Goal: Transaction & Acquisition: Purchase product/service

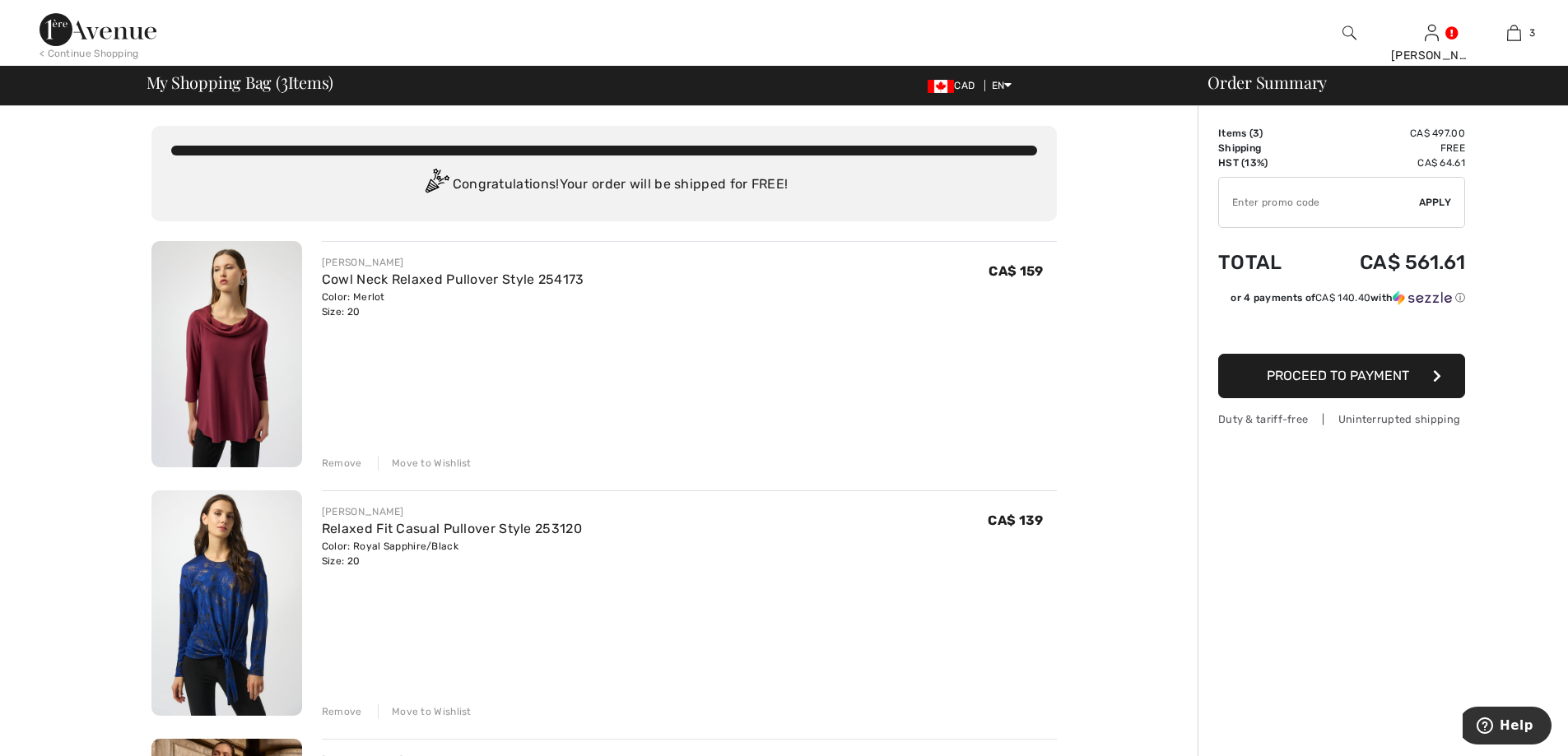
click at [340, 711] on div "Remove" at bounding box center [342, 711] width 40 height 15
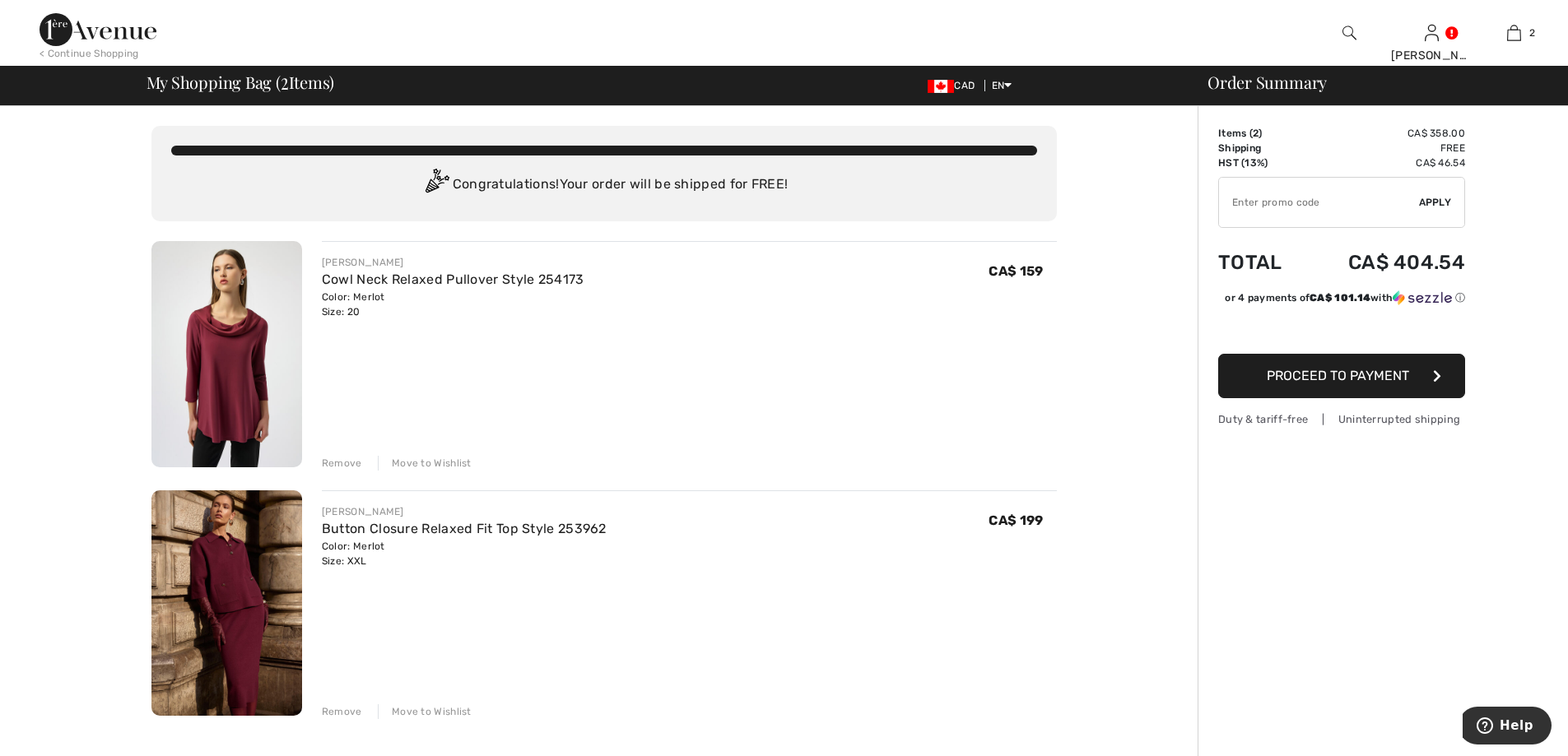
click at [341, 465] on div "Remove" at bounding box center [342, 463] width 40 height 15
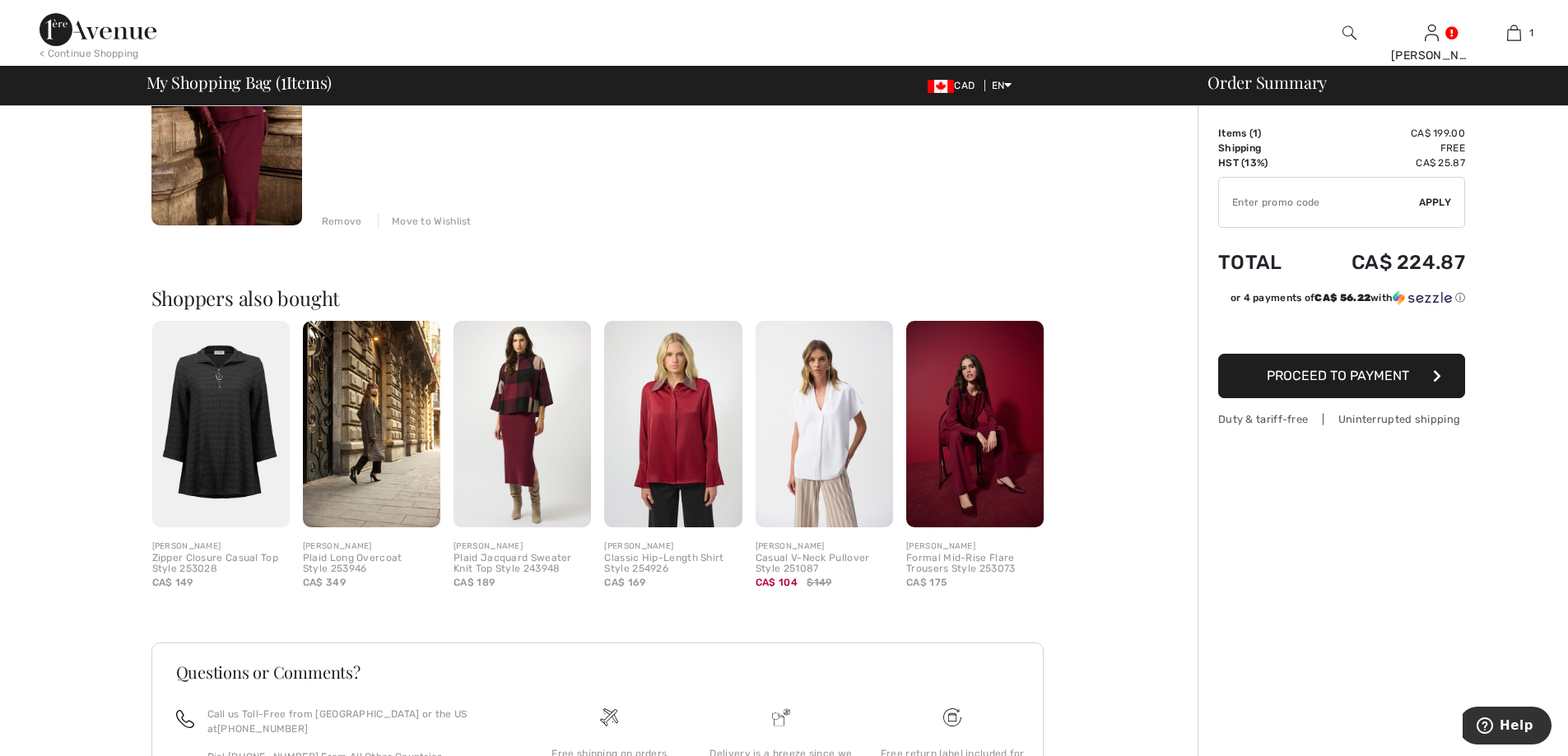
scroll to position [247, 0]
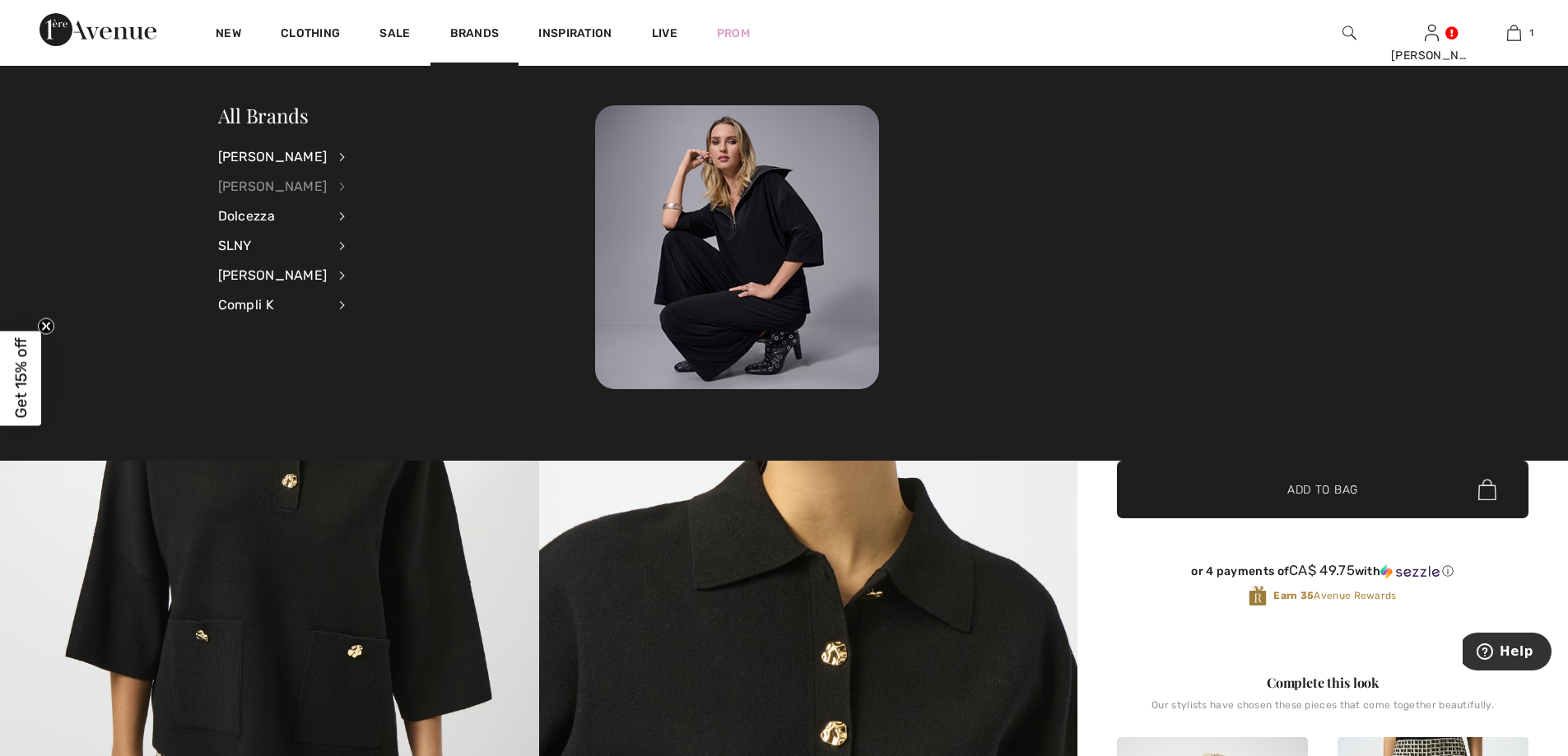
click at [276, 185] on div "[PERSON_NAME]" at bounding box center [273, 186] width 109 height 30
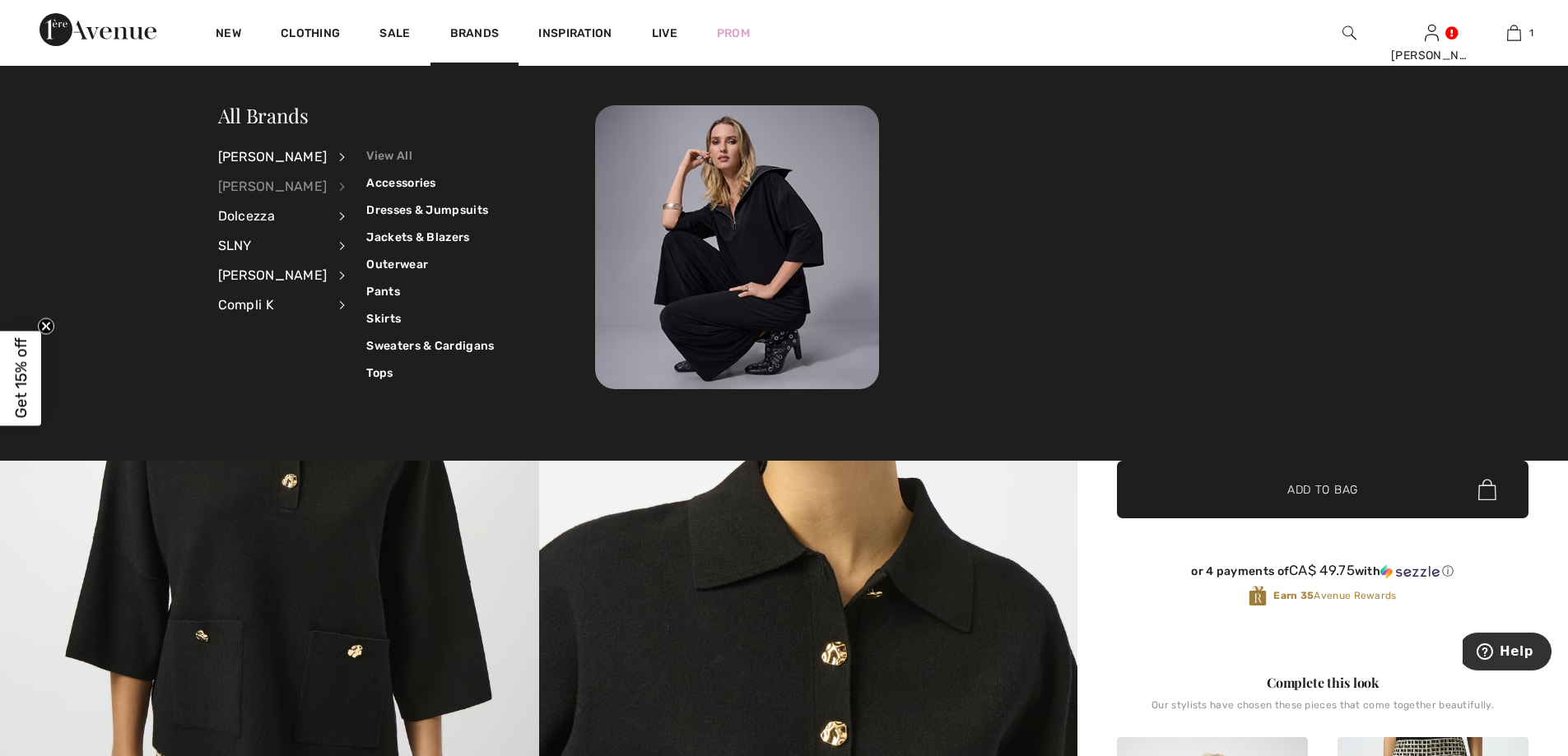
click at [377, 160] on link "View All" at bounding box center [430, 156] width 127 height 27
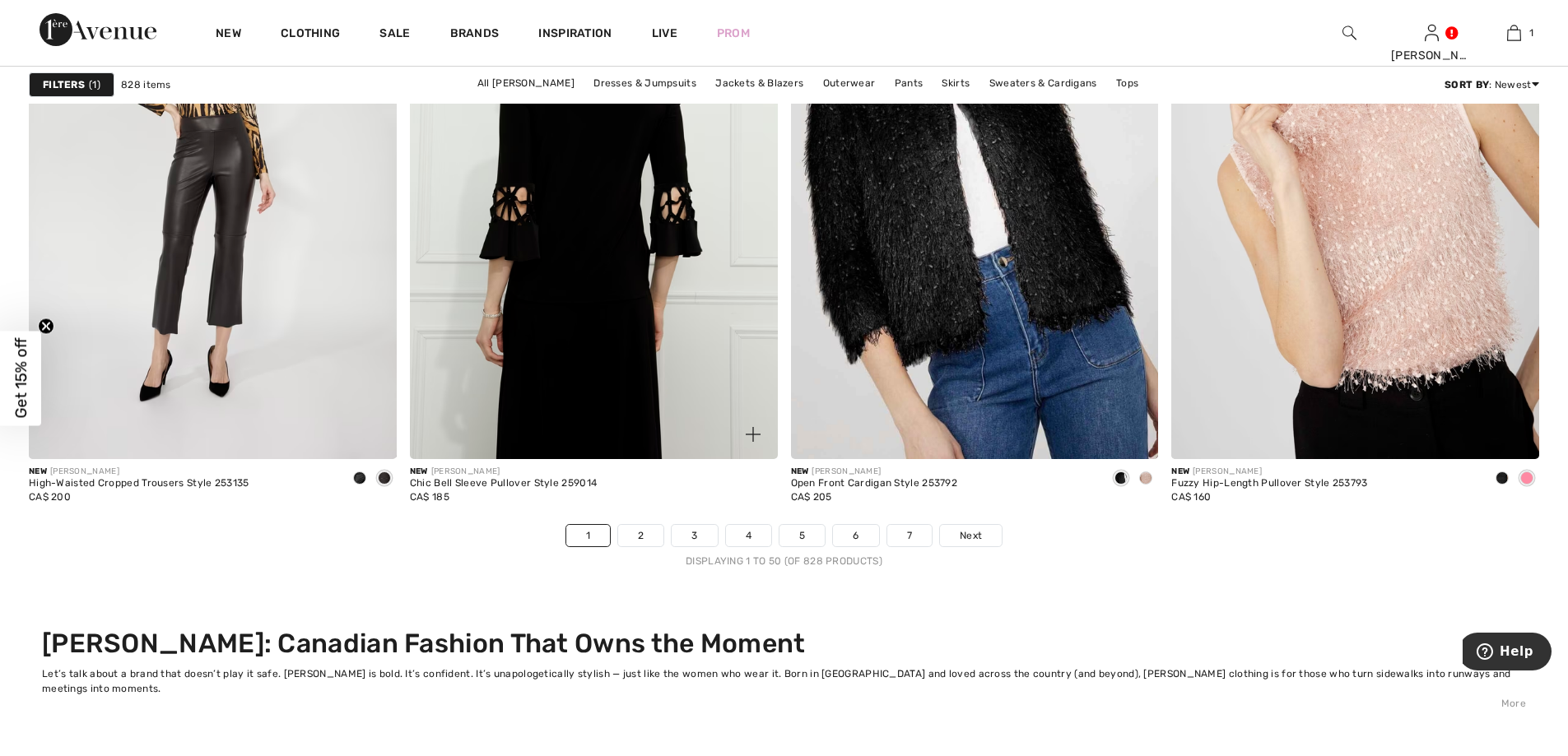
scroll to position [9793, 0]
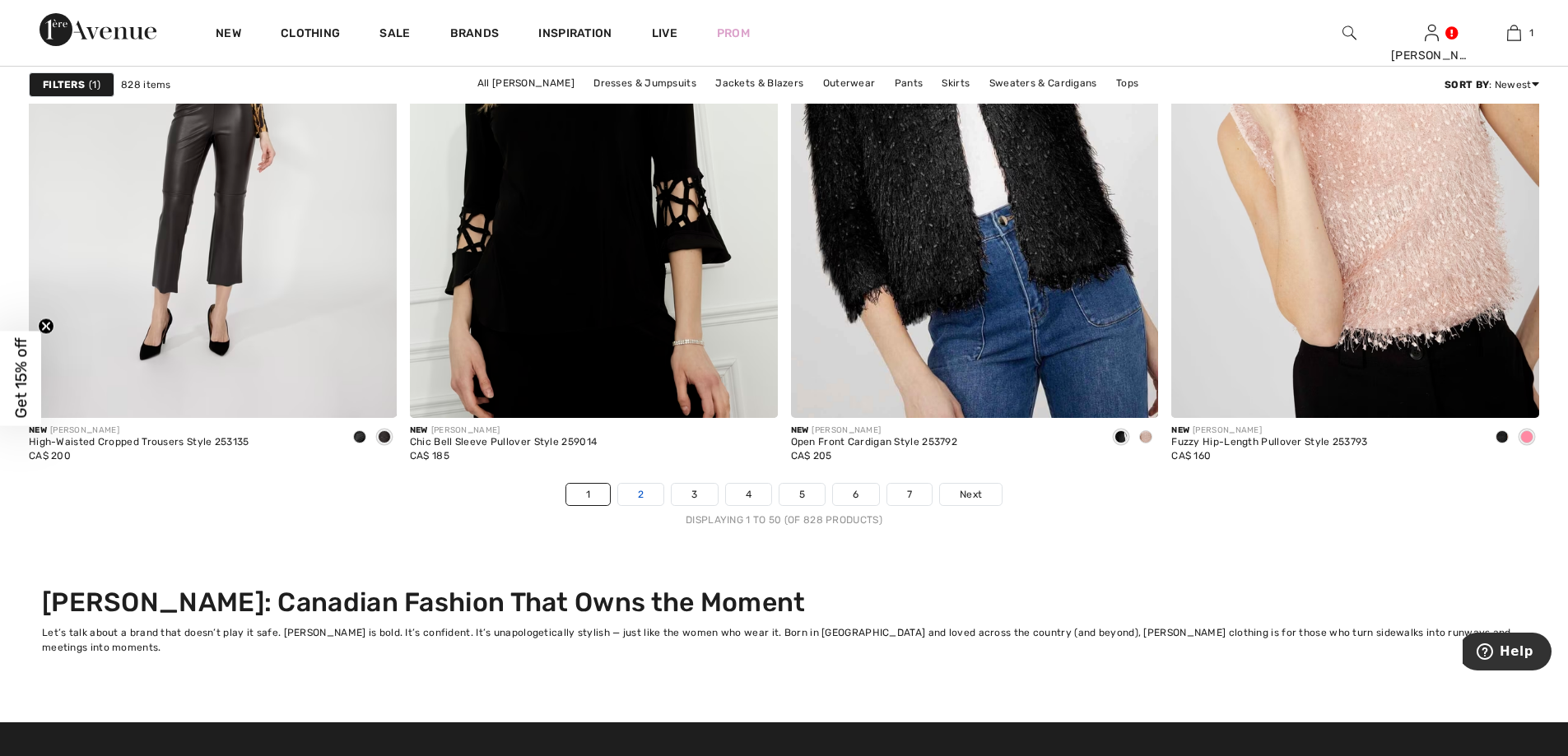
click at [643, 494] on link "2" at bounding box center [641, 495] width 45 height 22
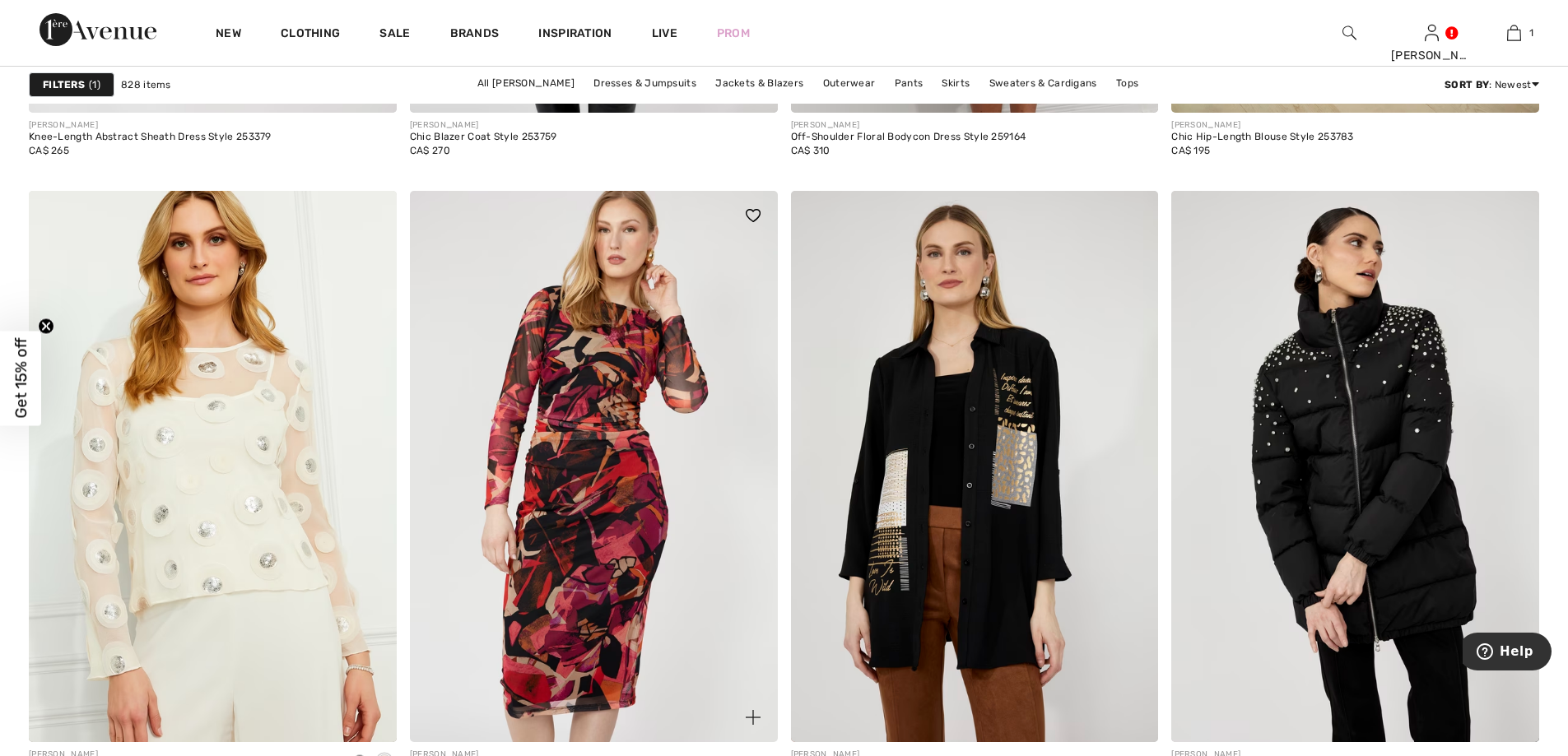
scroll to position [9793, 0]
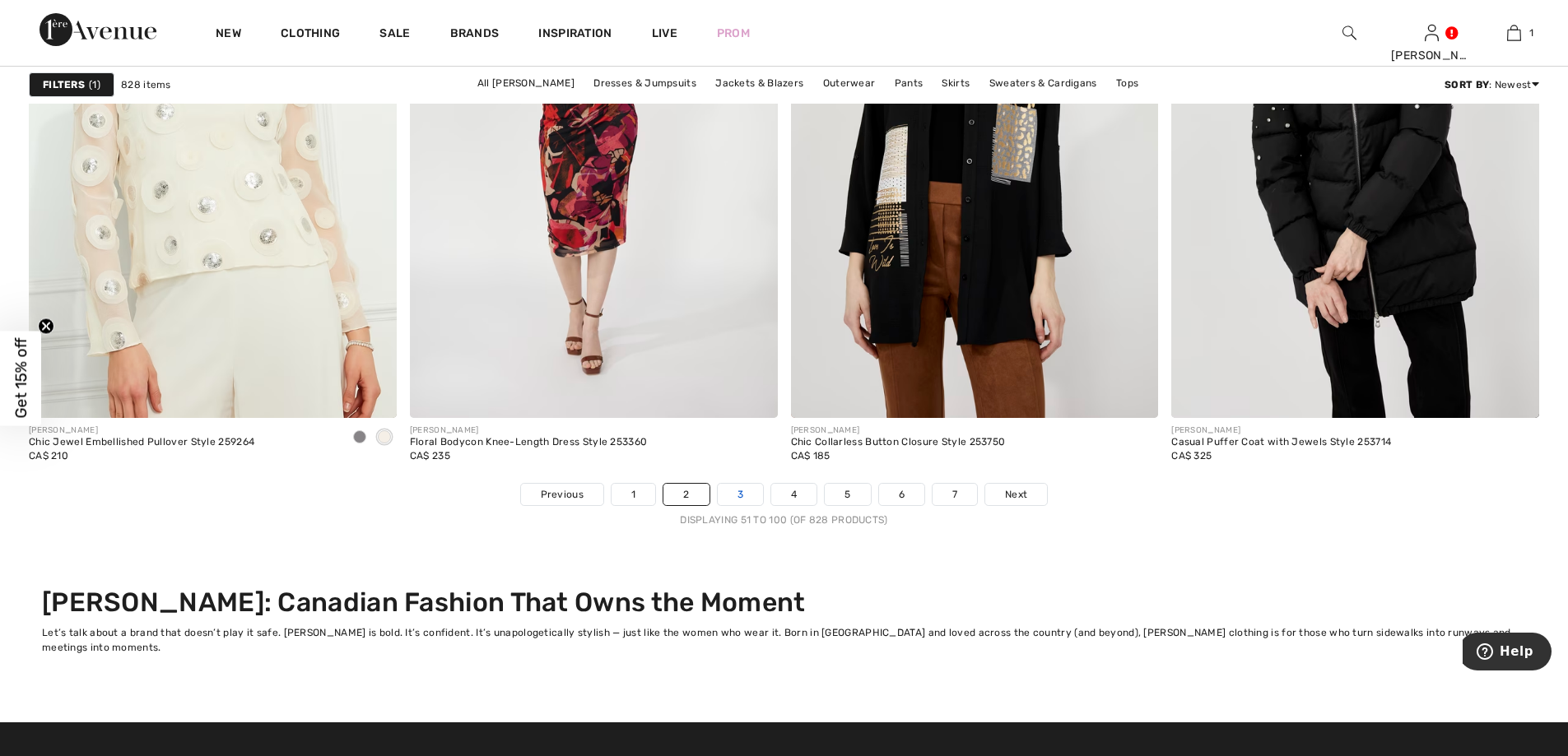
click at [741, 498] on link "3" at bounding box center [741, 495] width 45 height 22
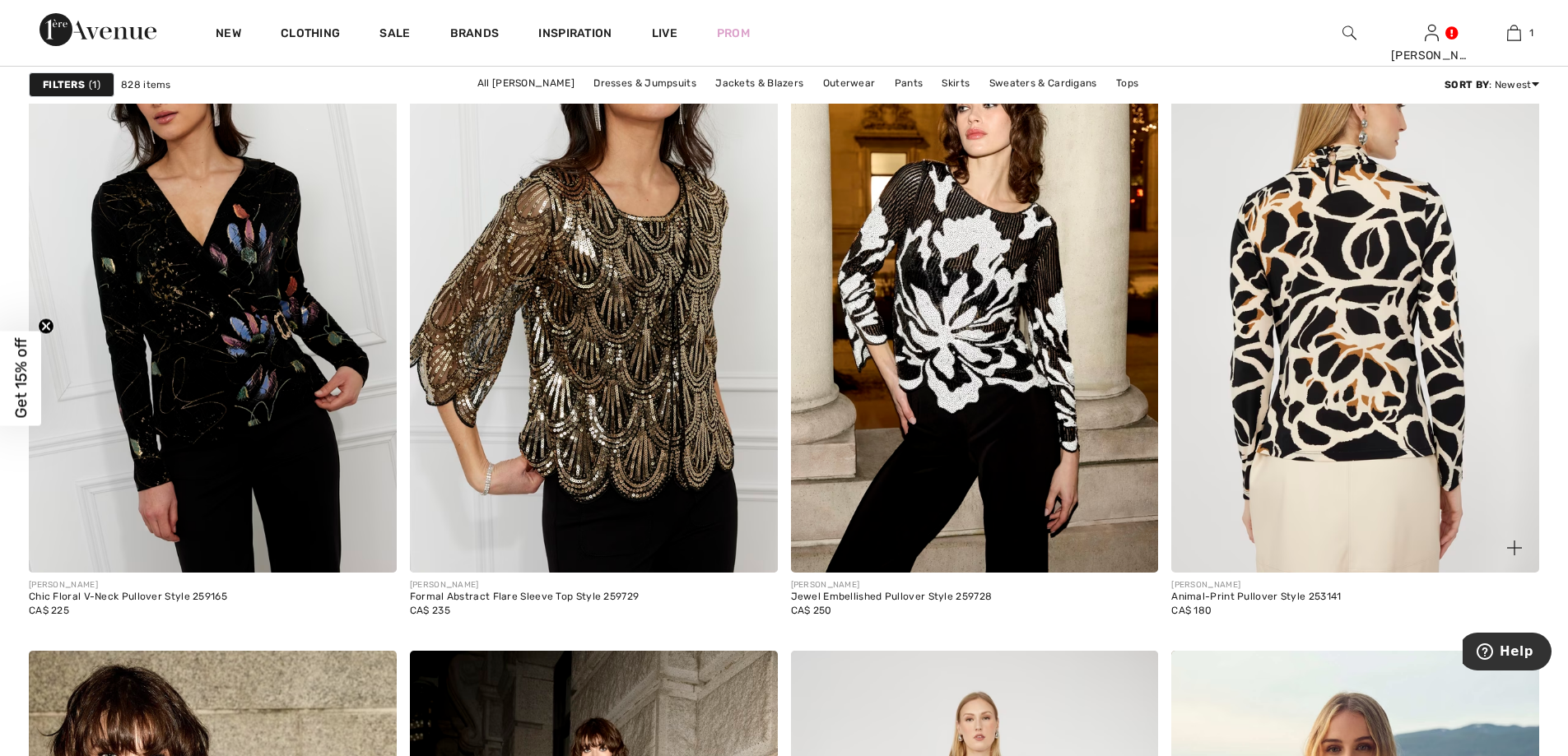
scroll to position [6830, 0]
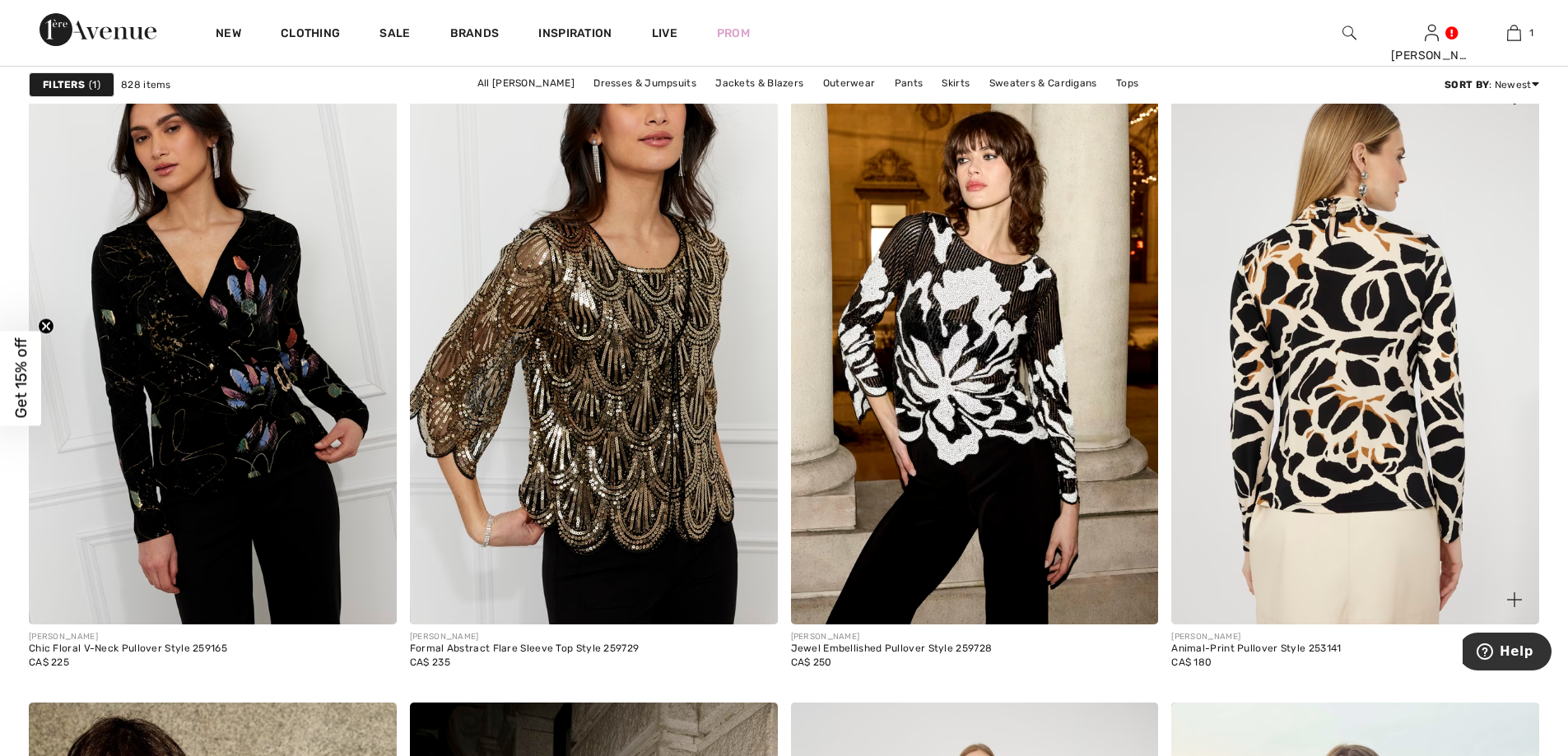
click at [1339, 405] on img at bounding box center [1355, 349] width 368 height 552
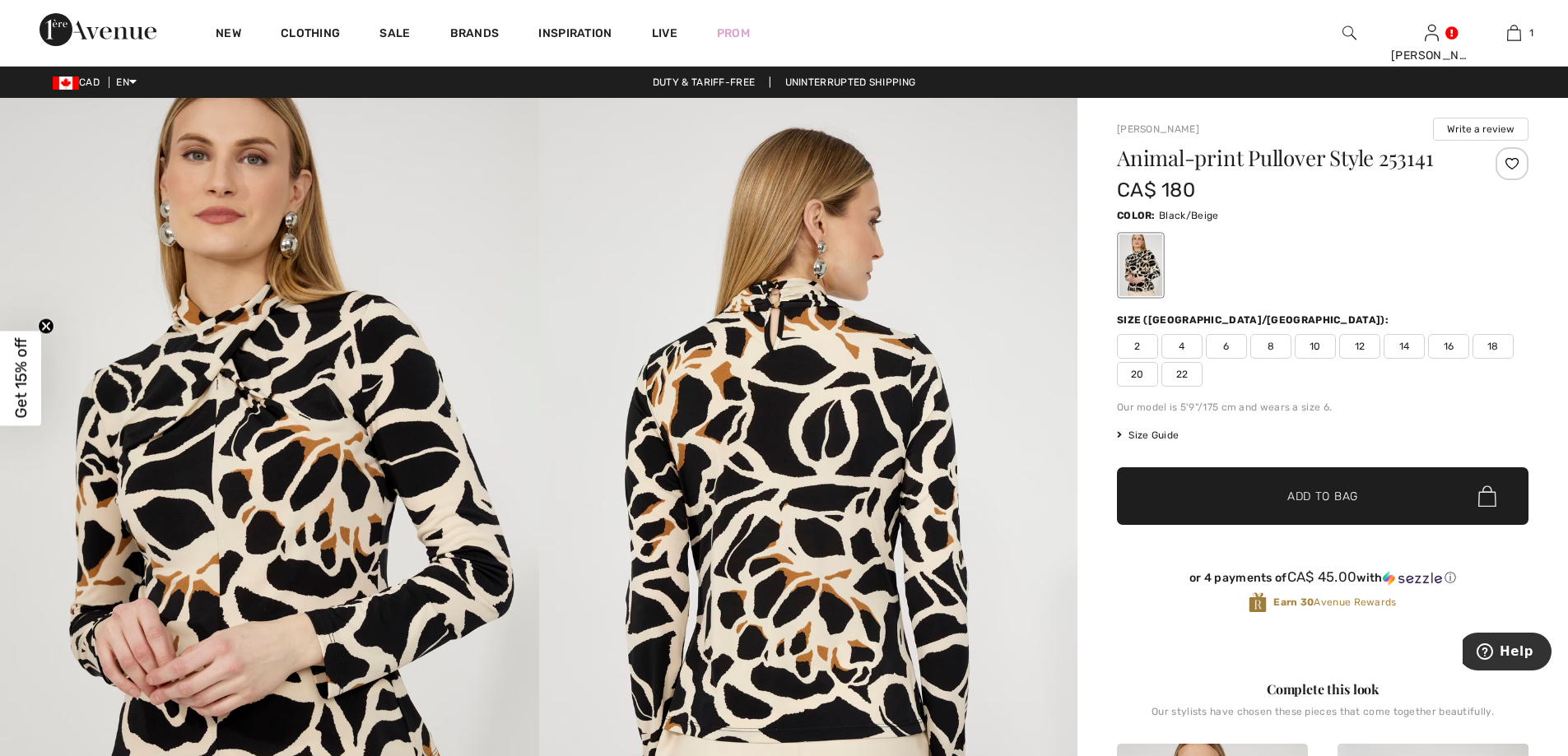
click at [229, 364] on img at bounding box center [269, 502] width 539 height 808
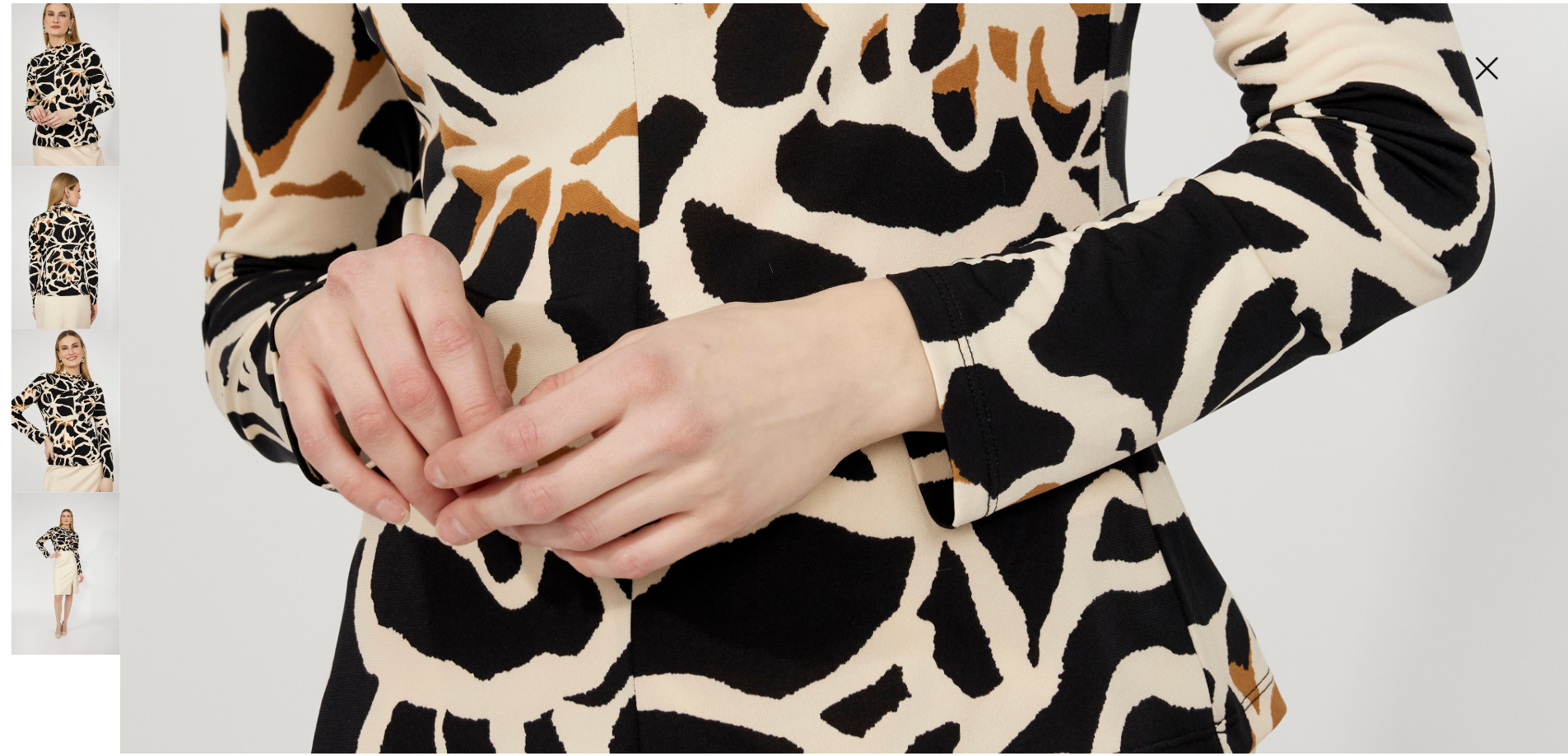
scroll to position [1564, 0]
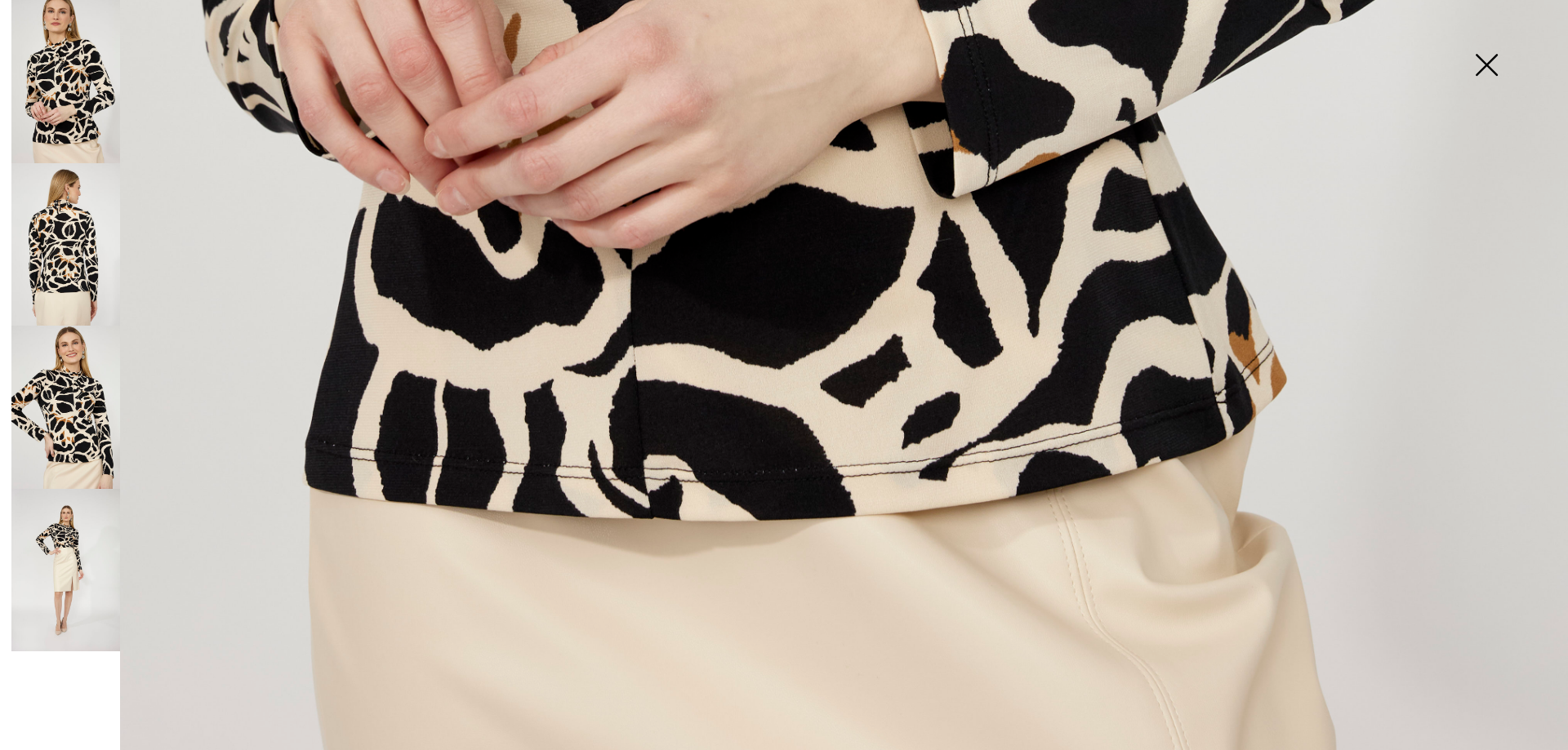
click at [1489, 66] on img at bounding box center [1486, 66] width 82 height 84
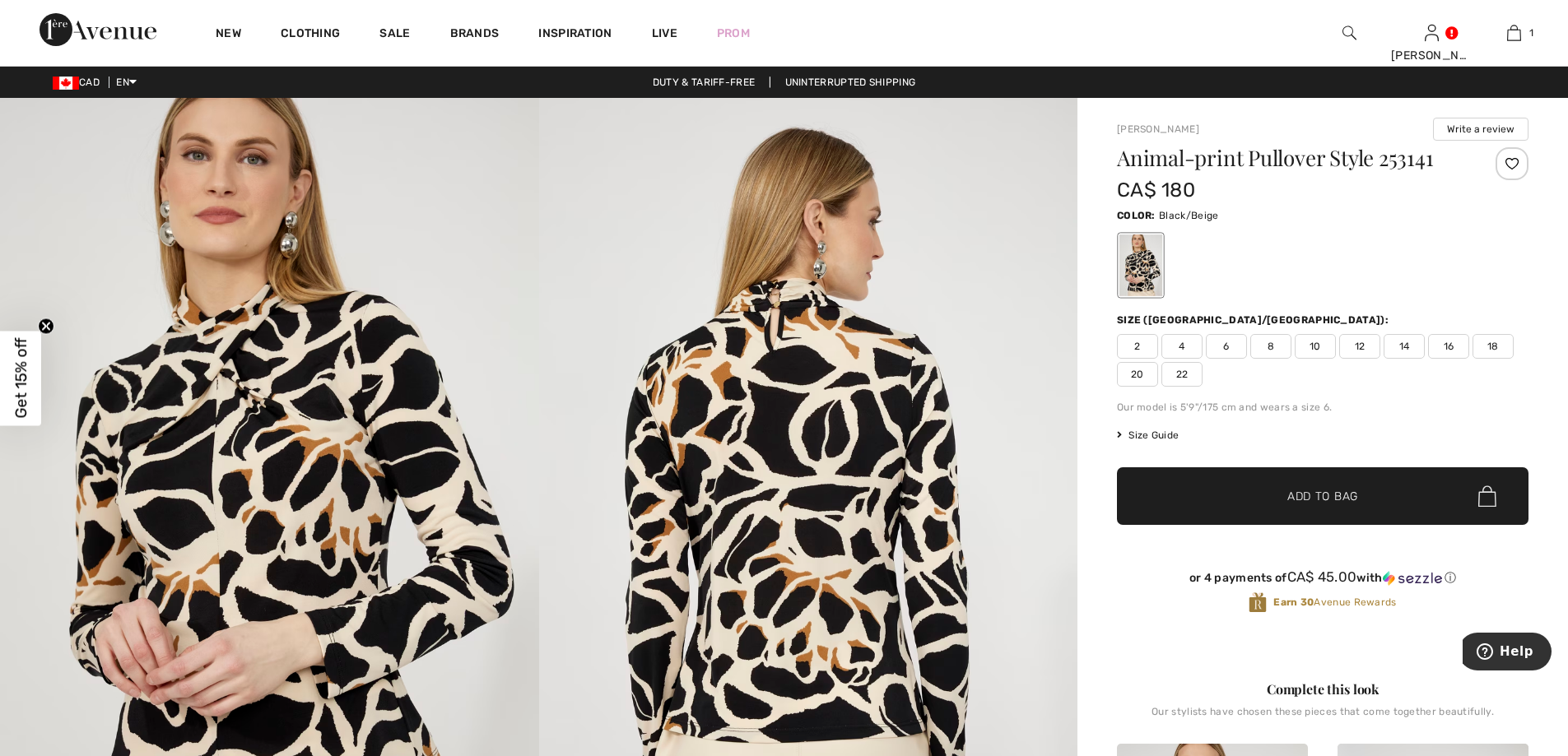
click at [1154, 434] on span "Size Guide" at bounding box center [1148, 435] width 62 height 15
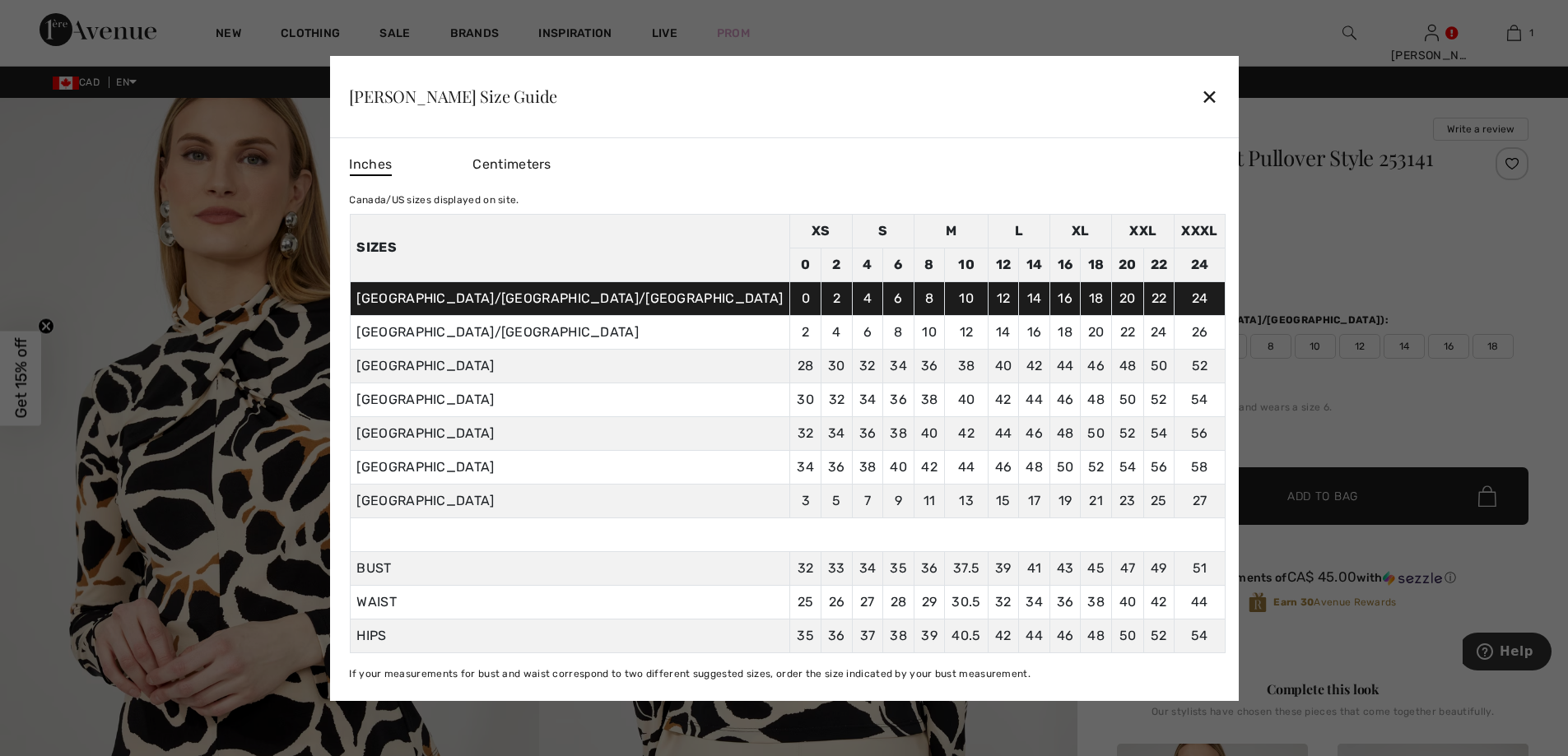
click at [1201, 92] on div "✕" at bounding box center [1209, 96] width 17 height 35
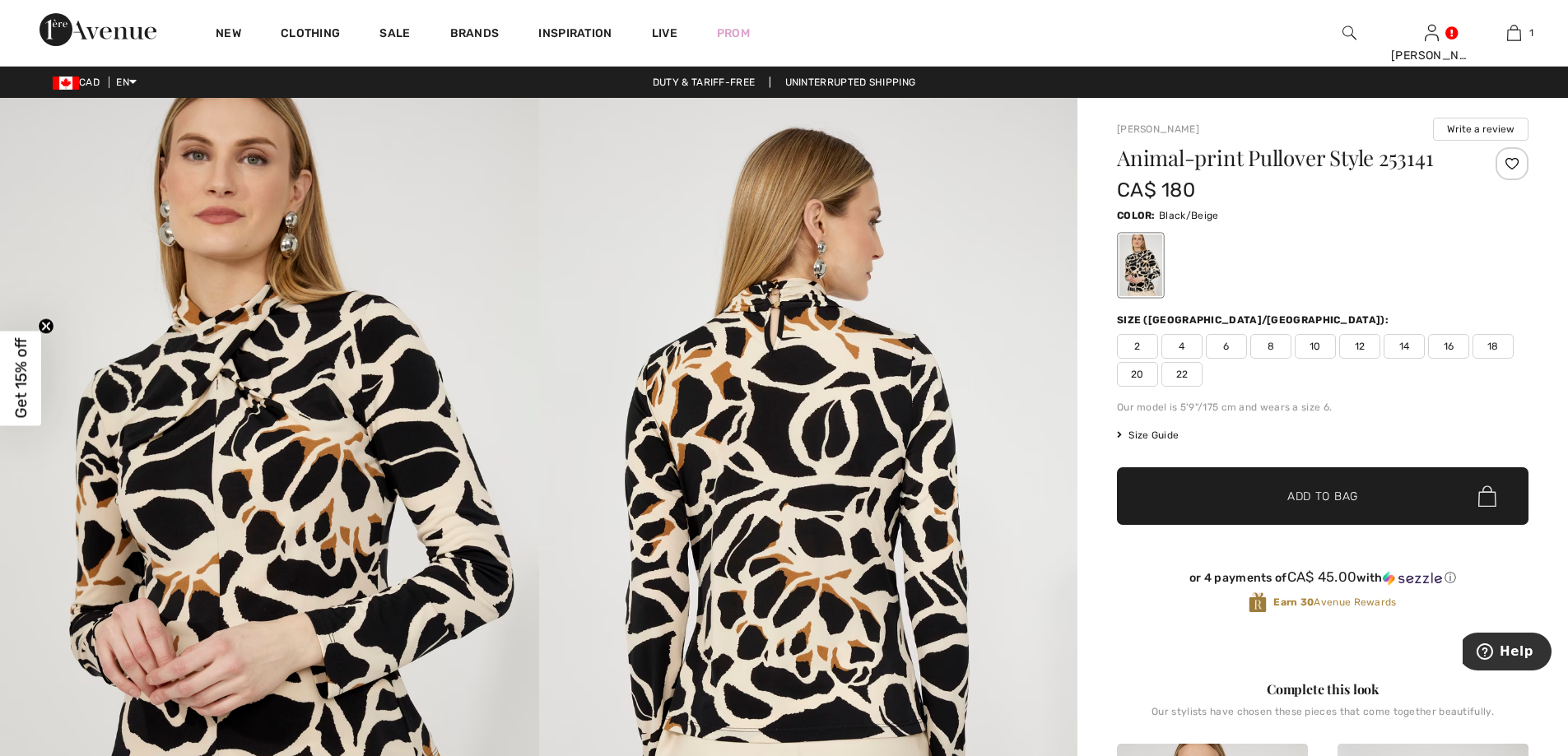
click at [1180, 376] on span "22" at bounding box center [1182, 373] width 41 height 25
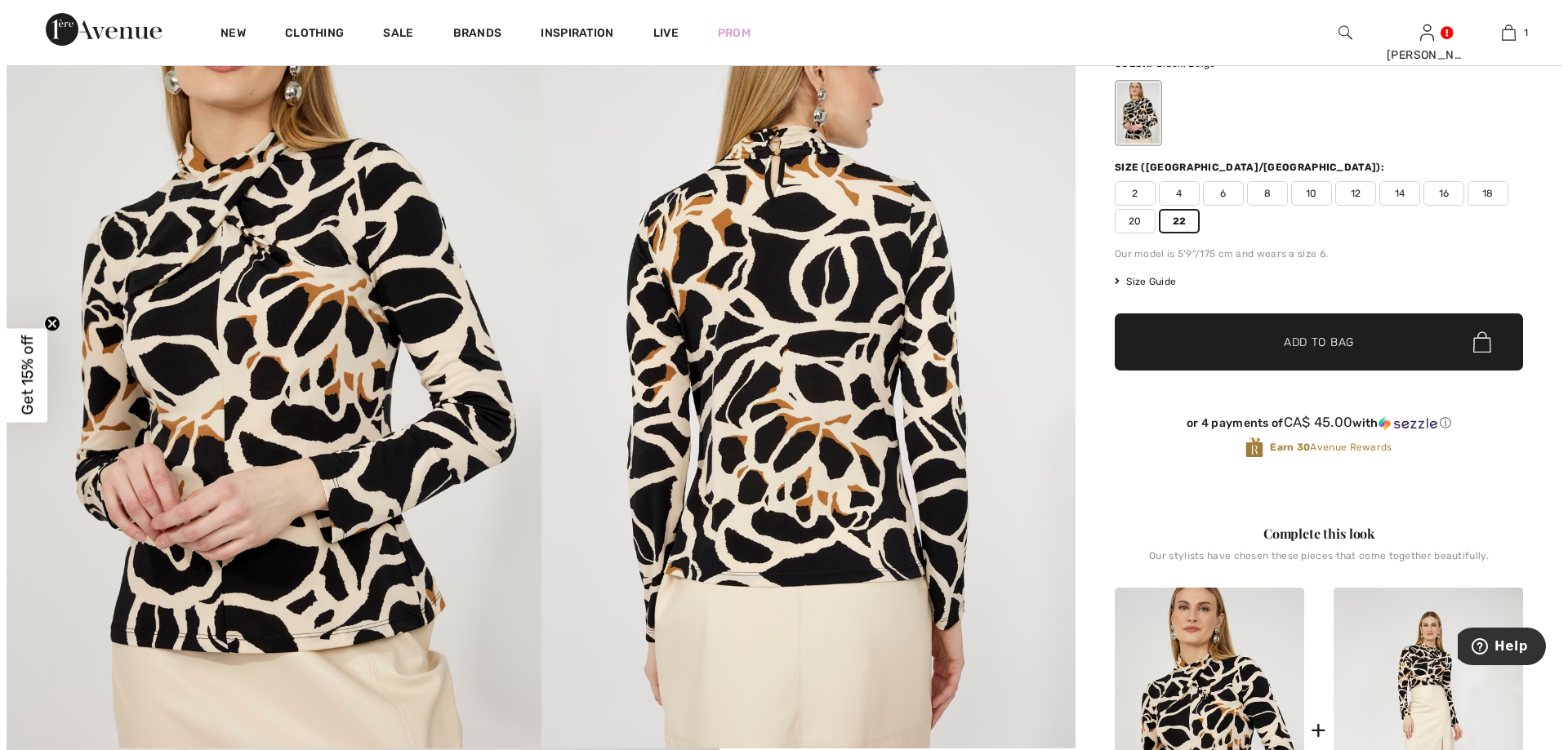
scroll to position [0, 0]
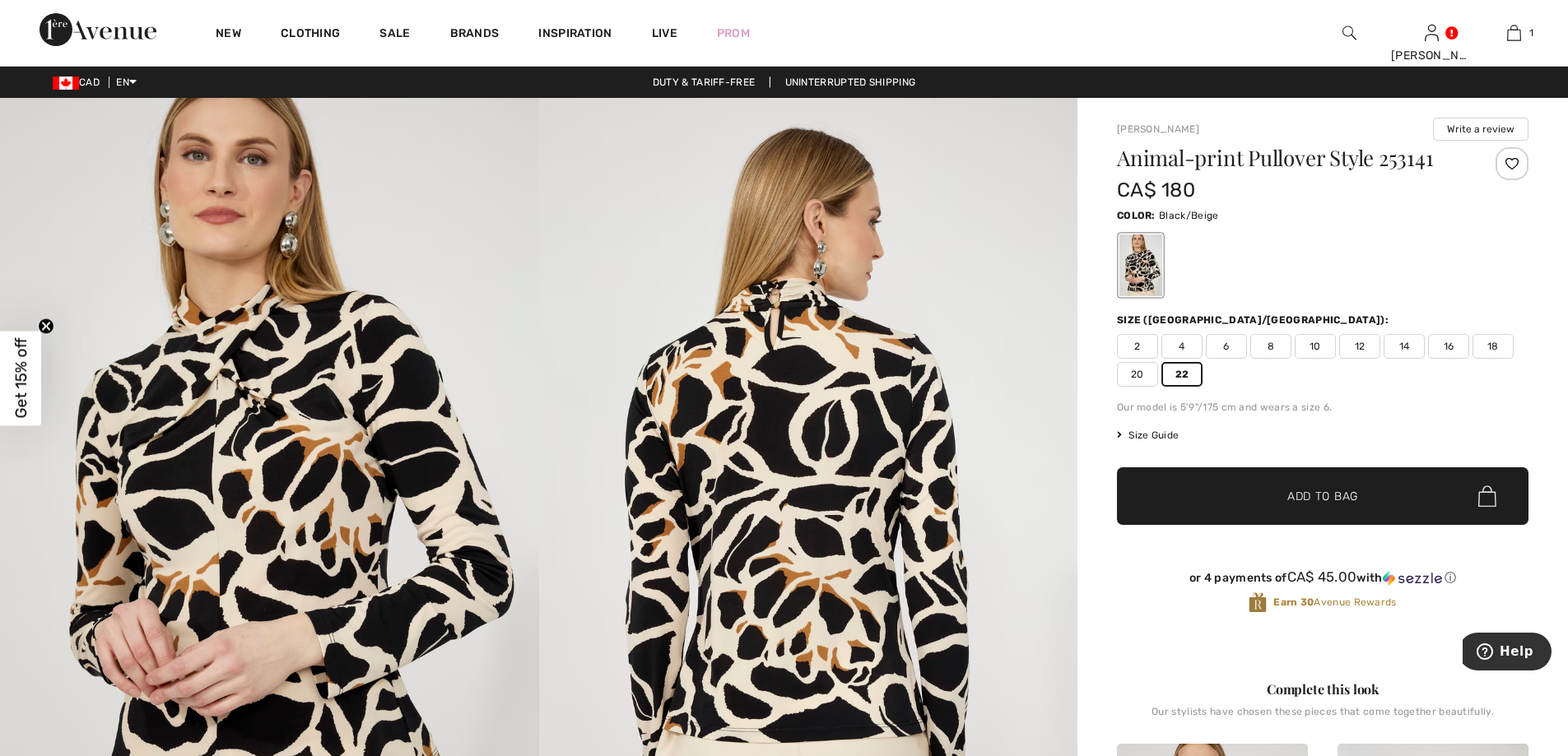
click at [787, 295] on img at bounding box center [808, 502] width 539 height 808
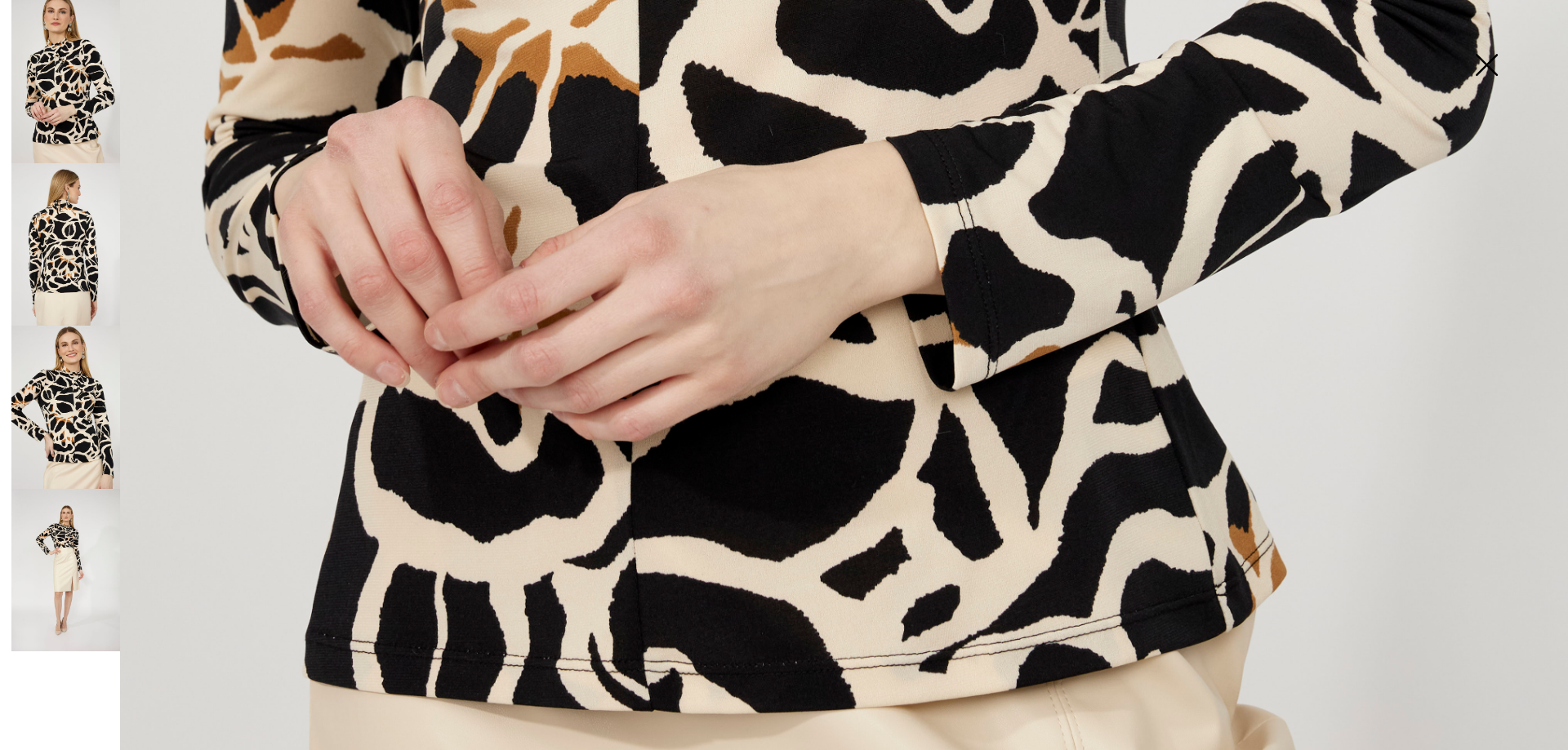
scroll to position [1224, 0]
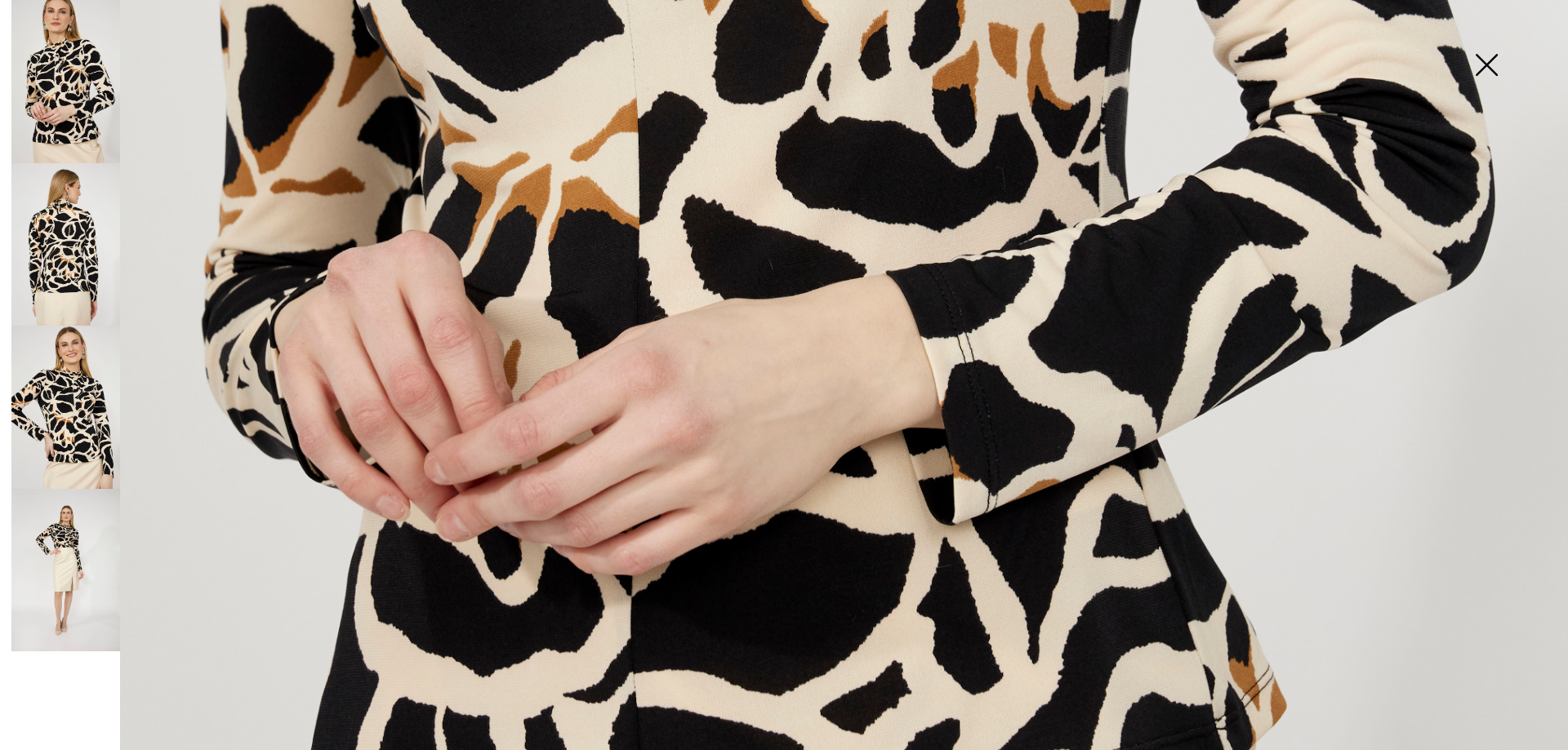
click at [66, 227] on img at bounding box center [66, 244] width 108 height 163
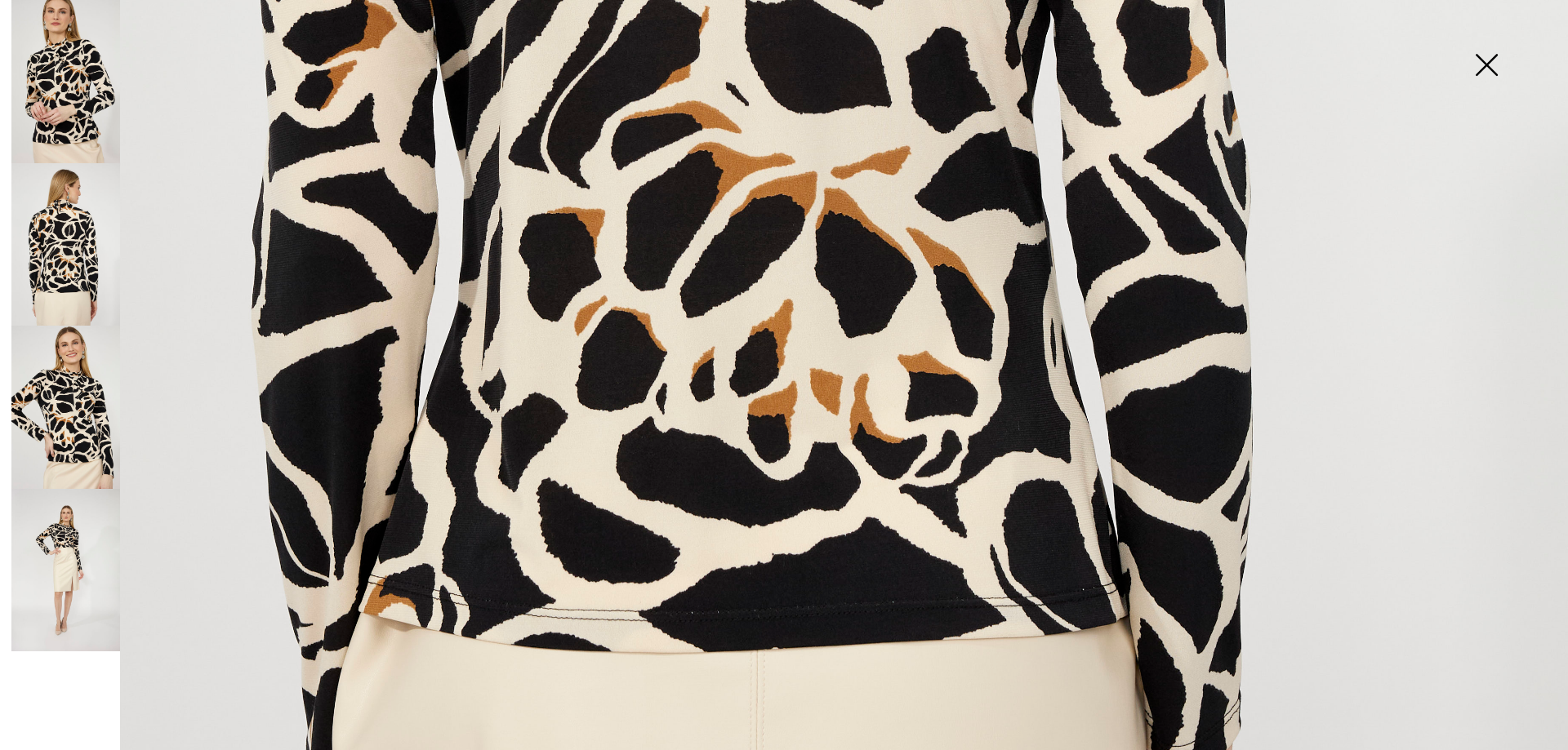
click at [1493, 66] on img at bounding box center [1486, 66] width 82 height 84
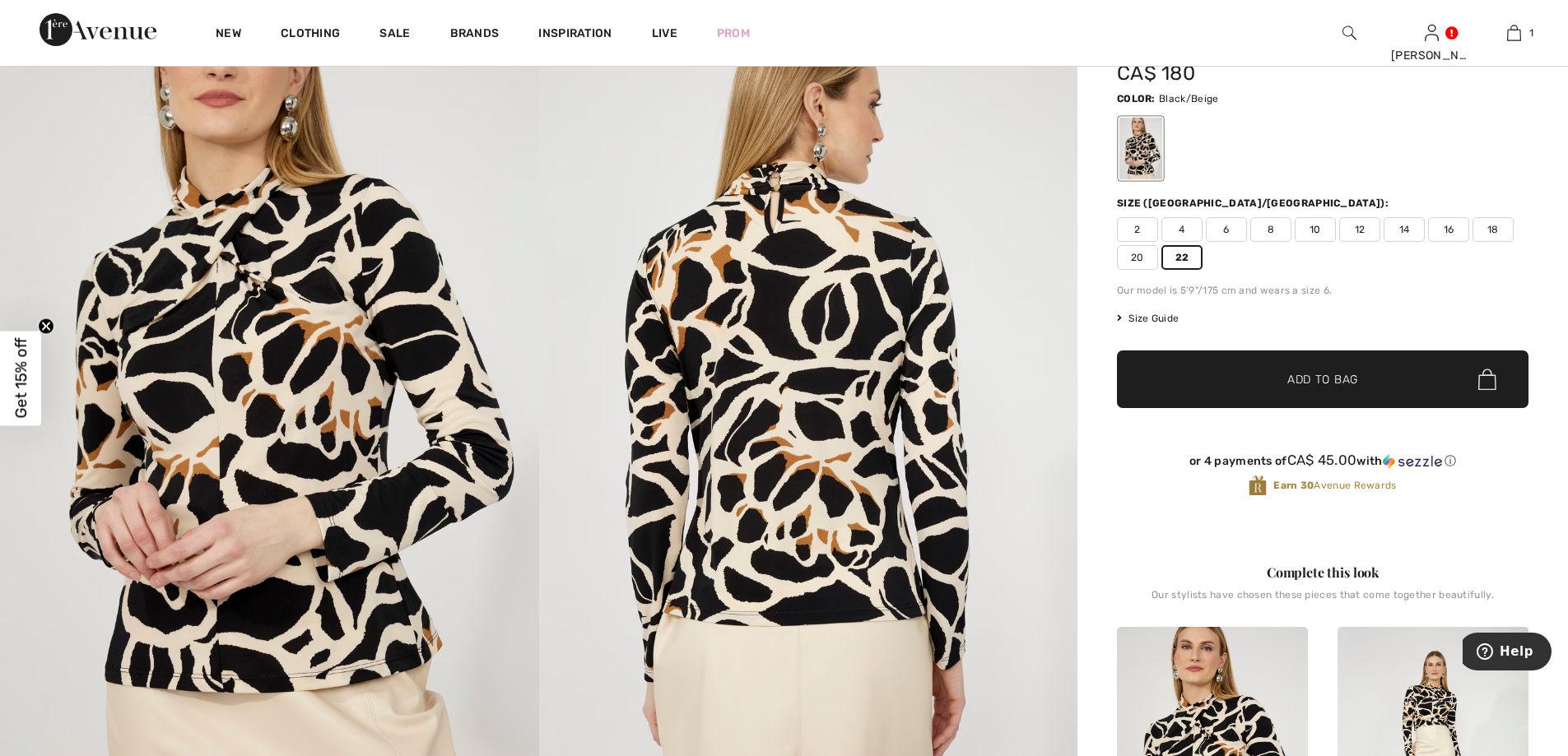
scroll to position [83, 0]
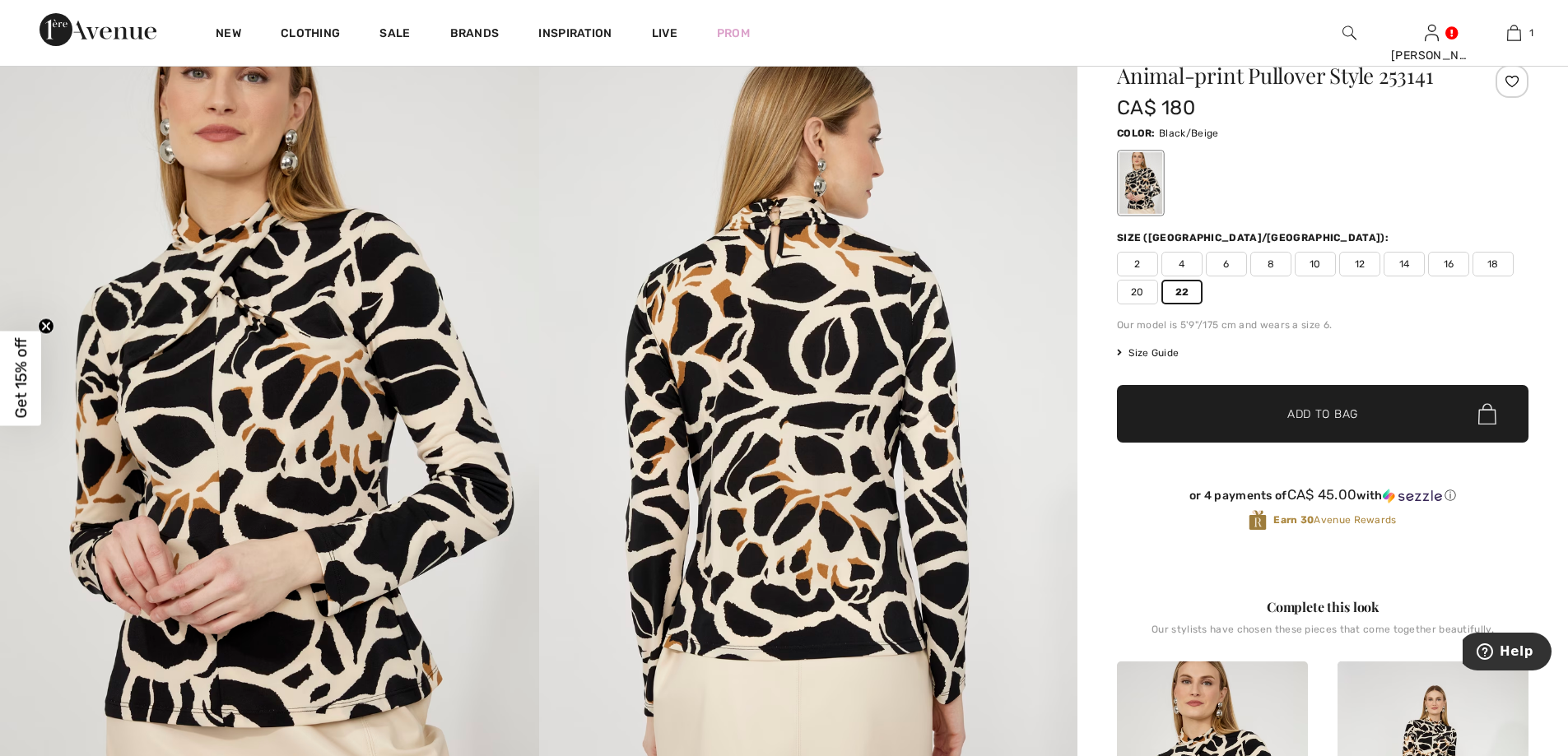
click at [1303, 408] on span "Add to Bag" at bounding box center [1323, 413] width 71 height 17
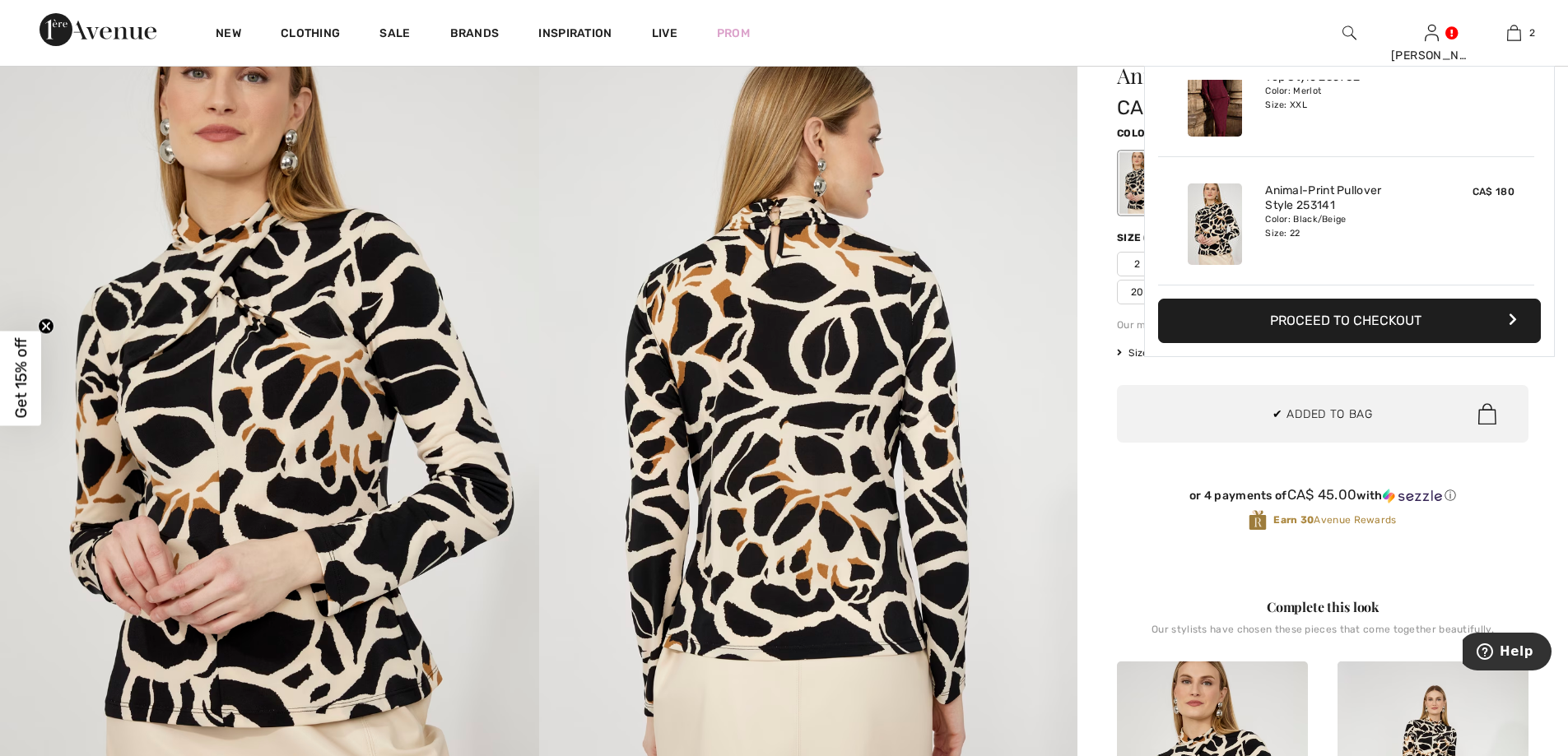
scroll to position [0, 0]
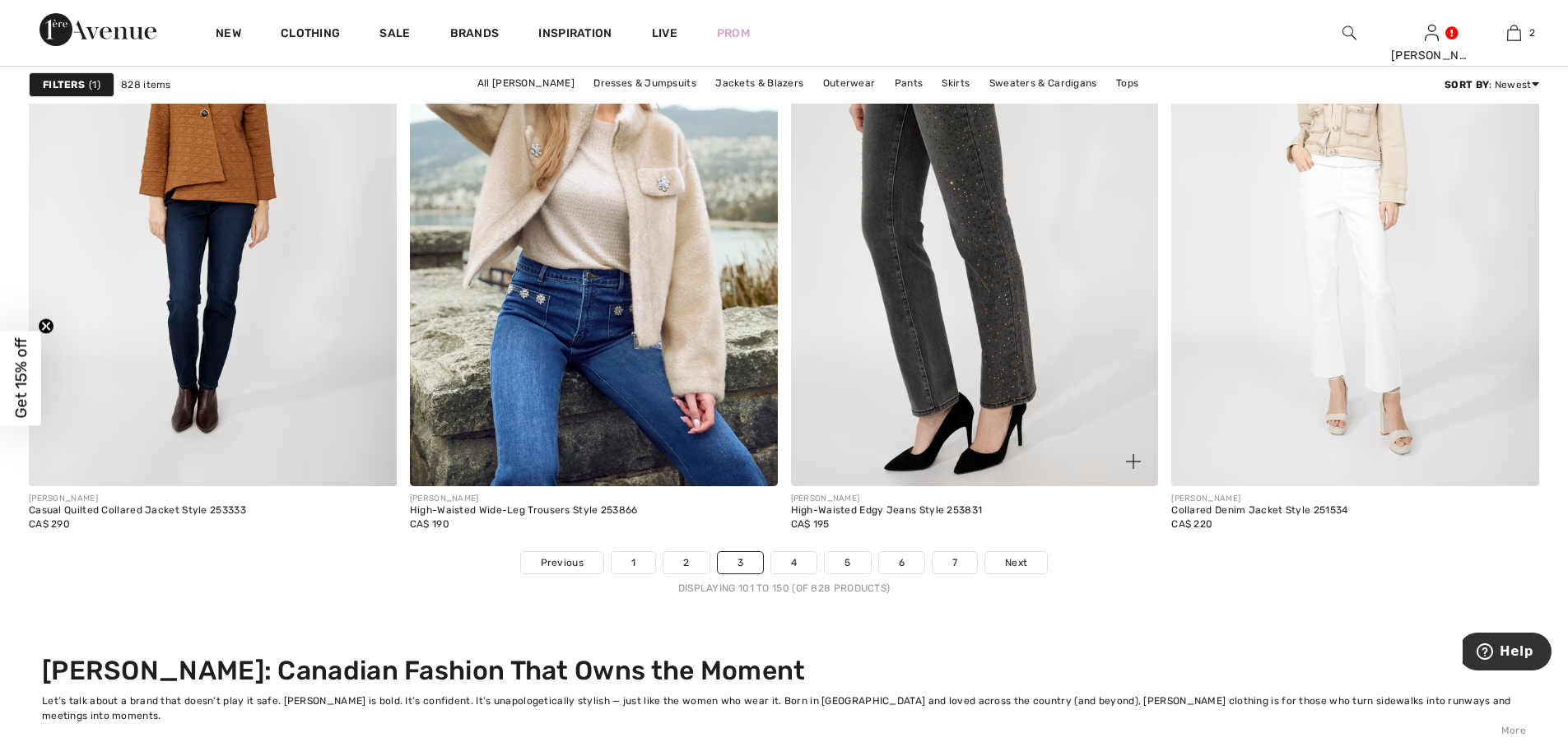
scroll to position [9957, 0]
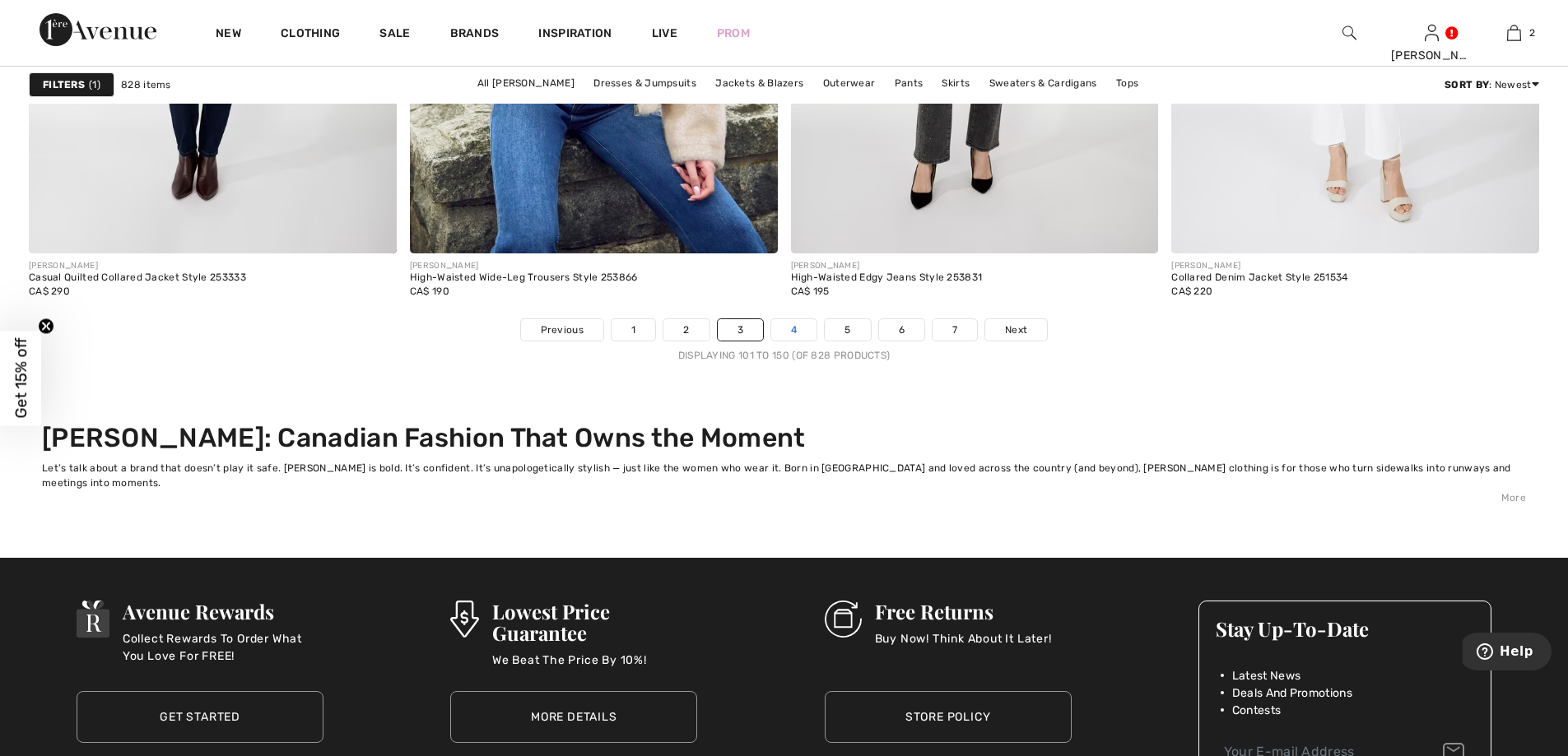
click at [794, 323] on link "4" at bounding box center [794, 330] width 45 height 22
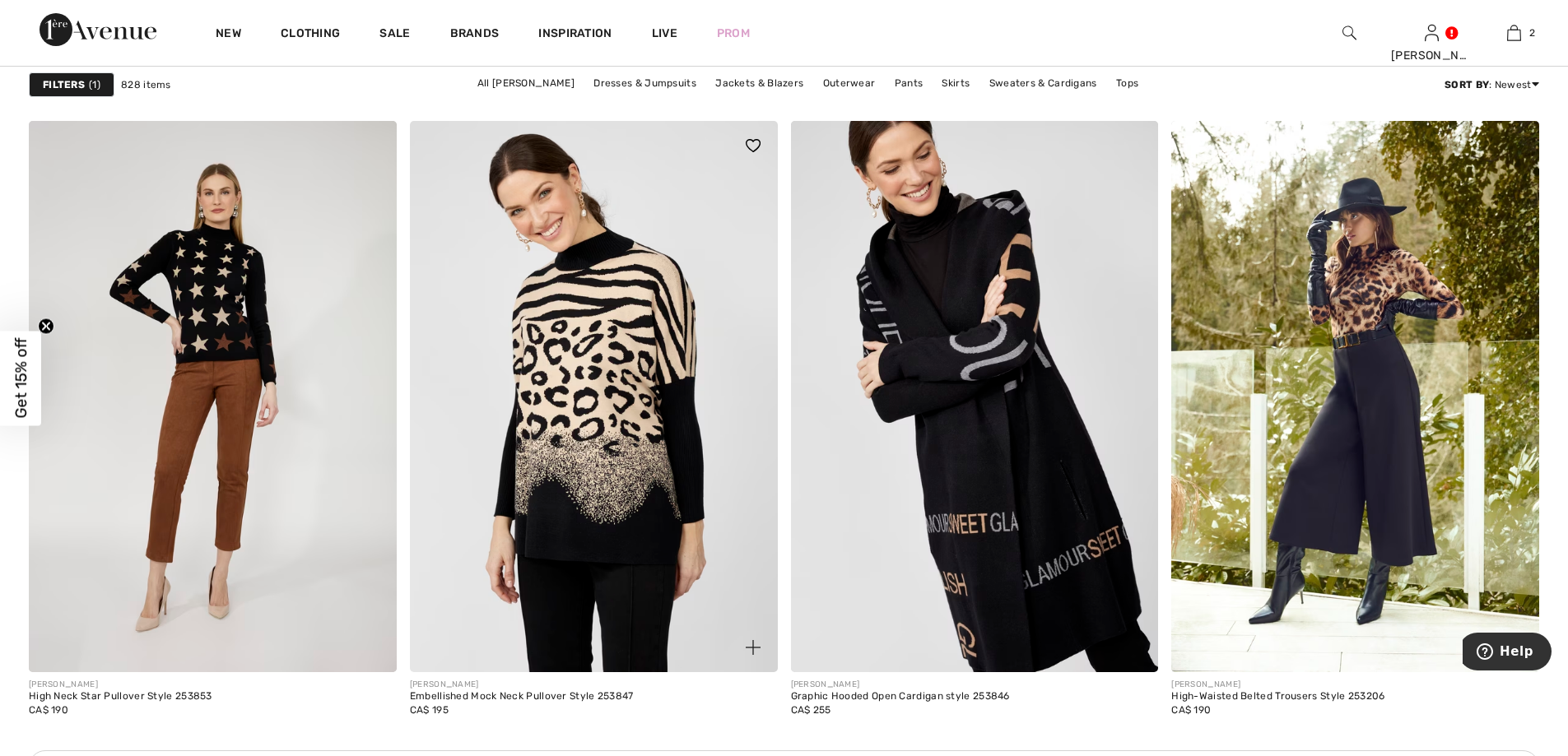
scroll to position [4609, 0]
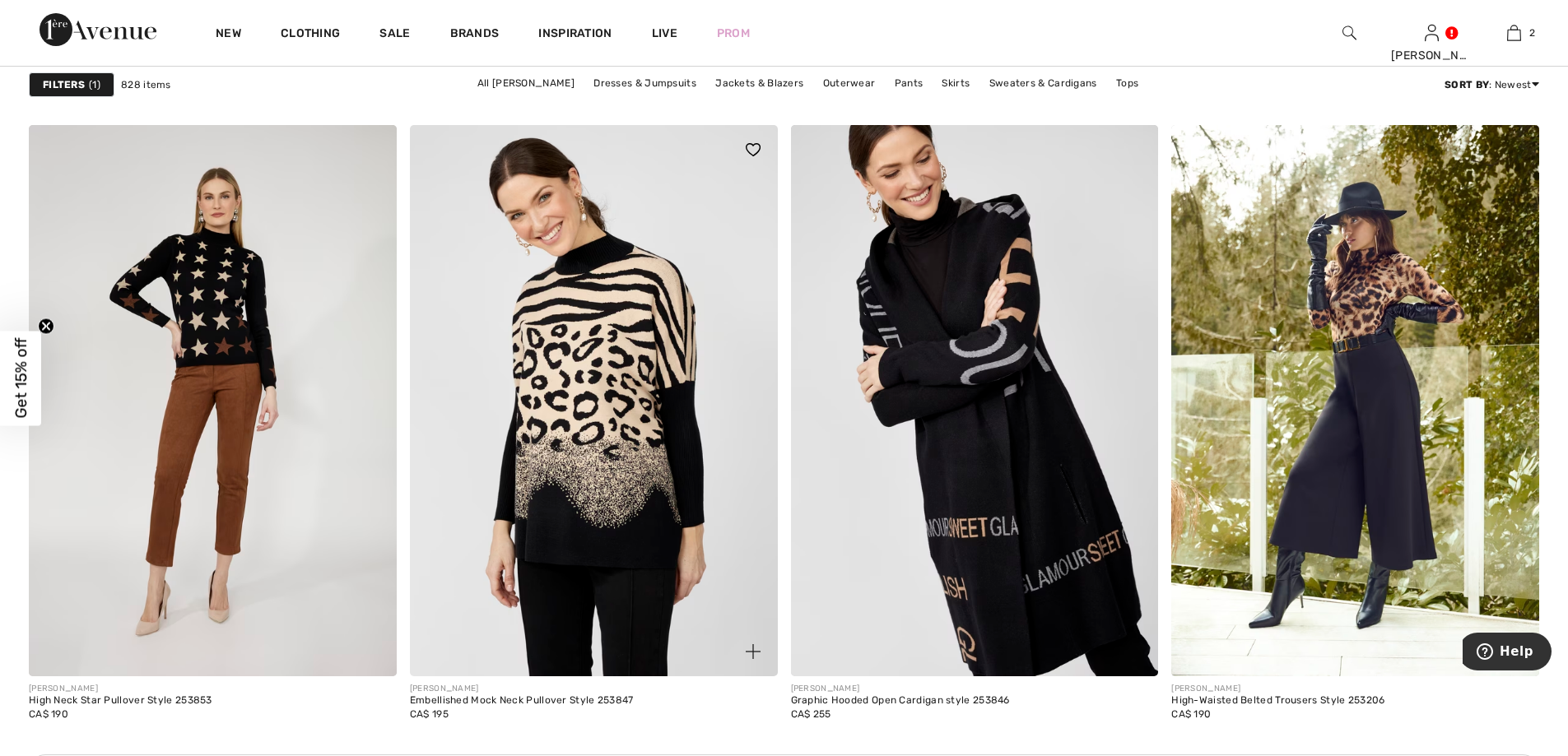
click at [600, 373] on img at bounding box center [594, 401] width 368 height 552
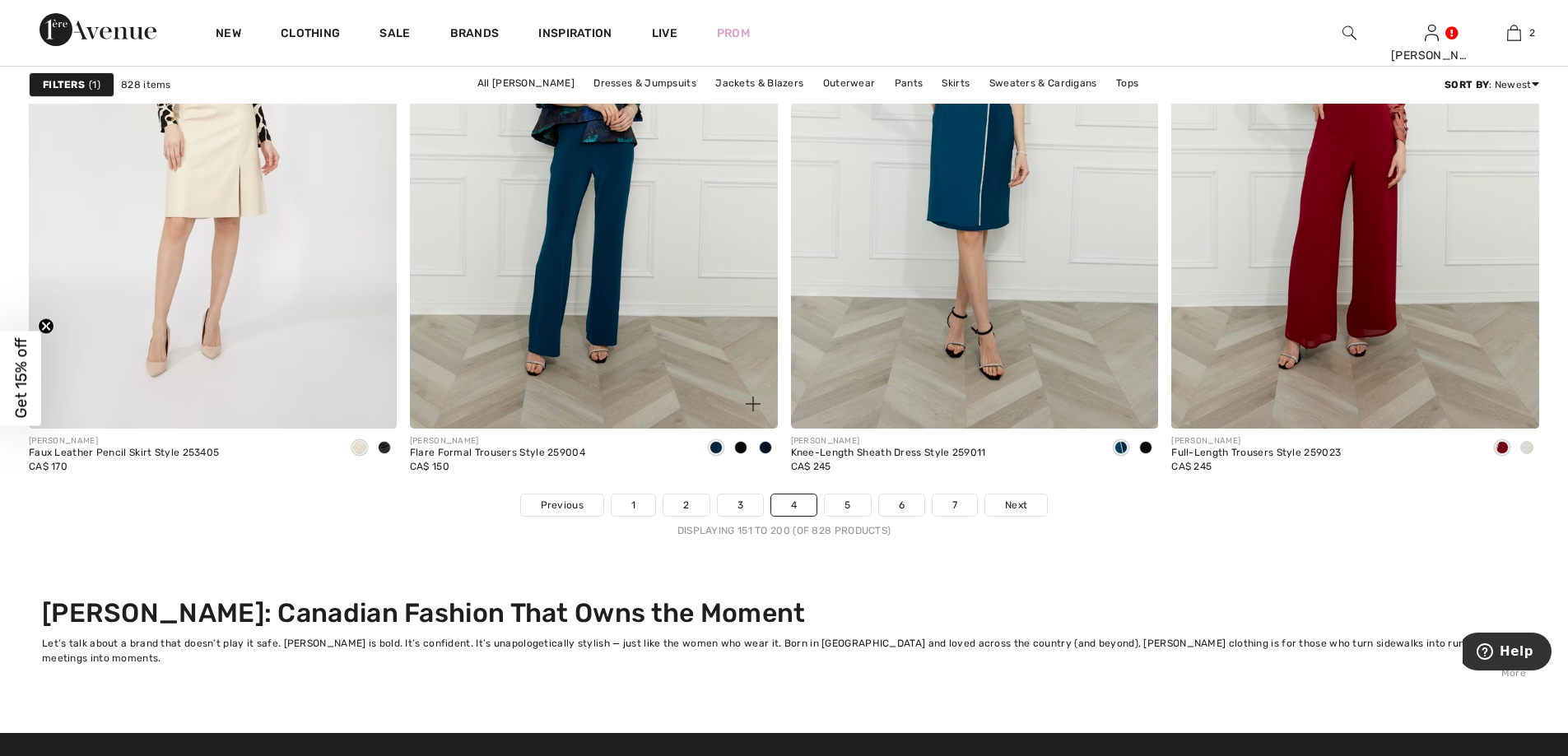
scroll to position [9793, 0]
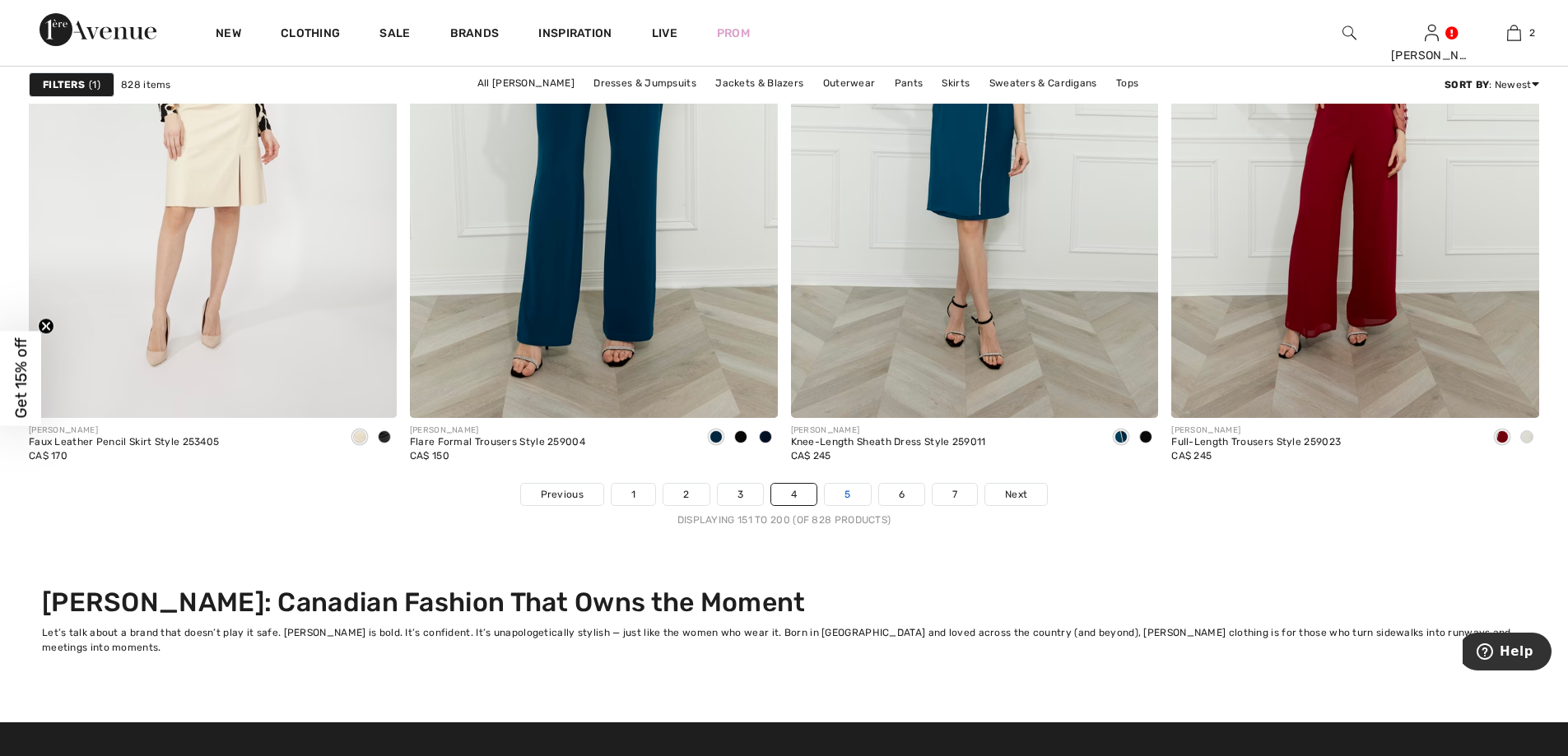
click at [843, 489] on link "5" at bounding box center [847, 495] width 45 height 22
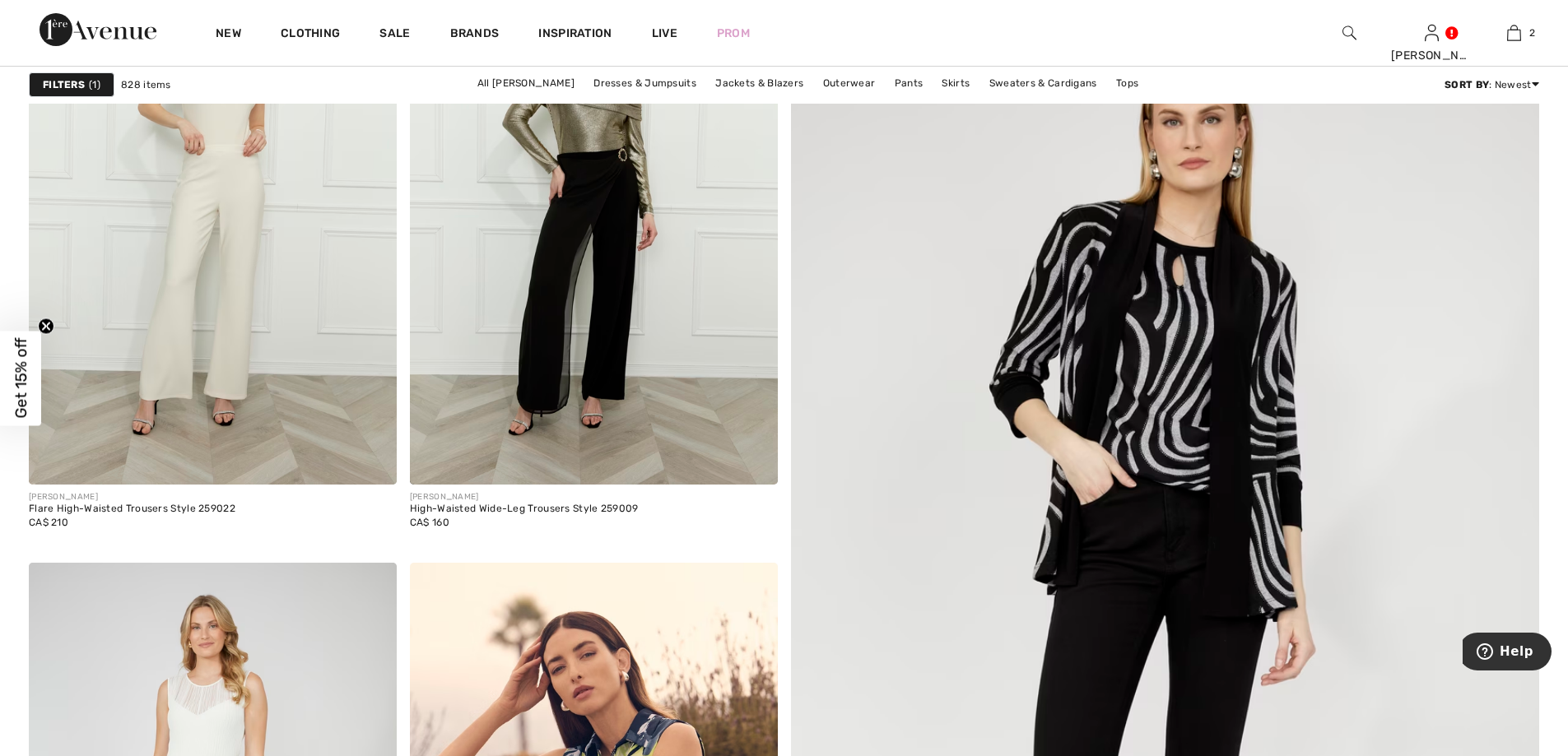
scroll to position [741, 0]
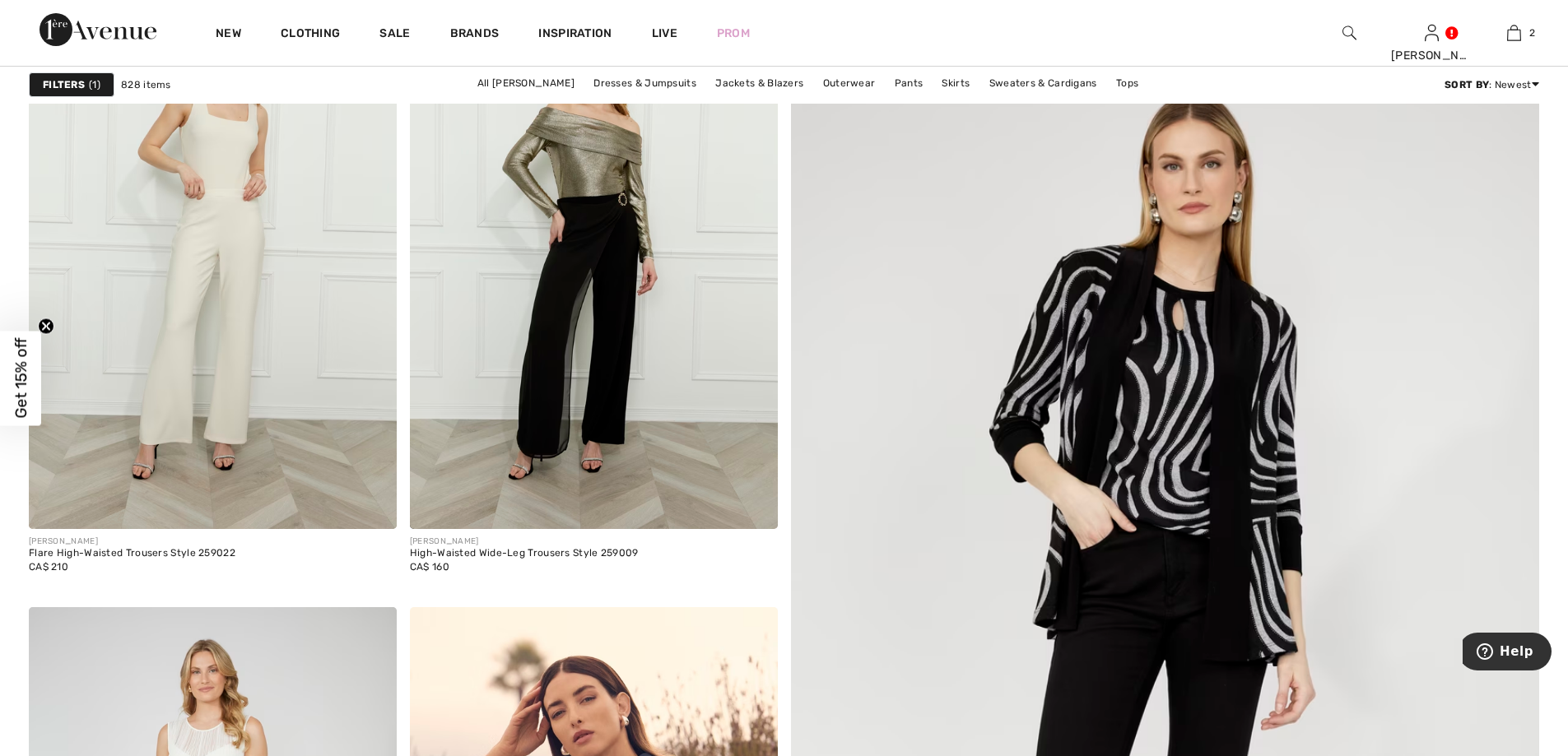
click at [1141, 385] on img at bounding box center [1165, 652] width 898 height 1348
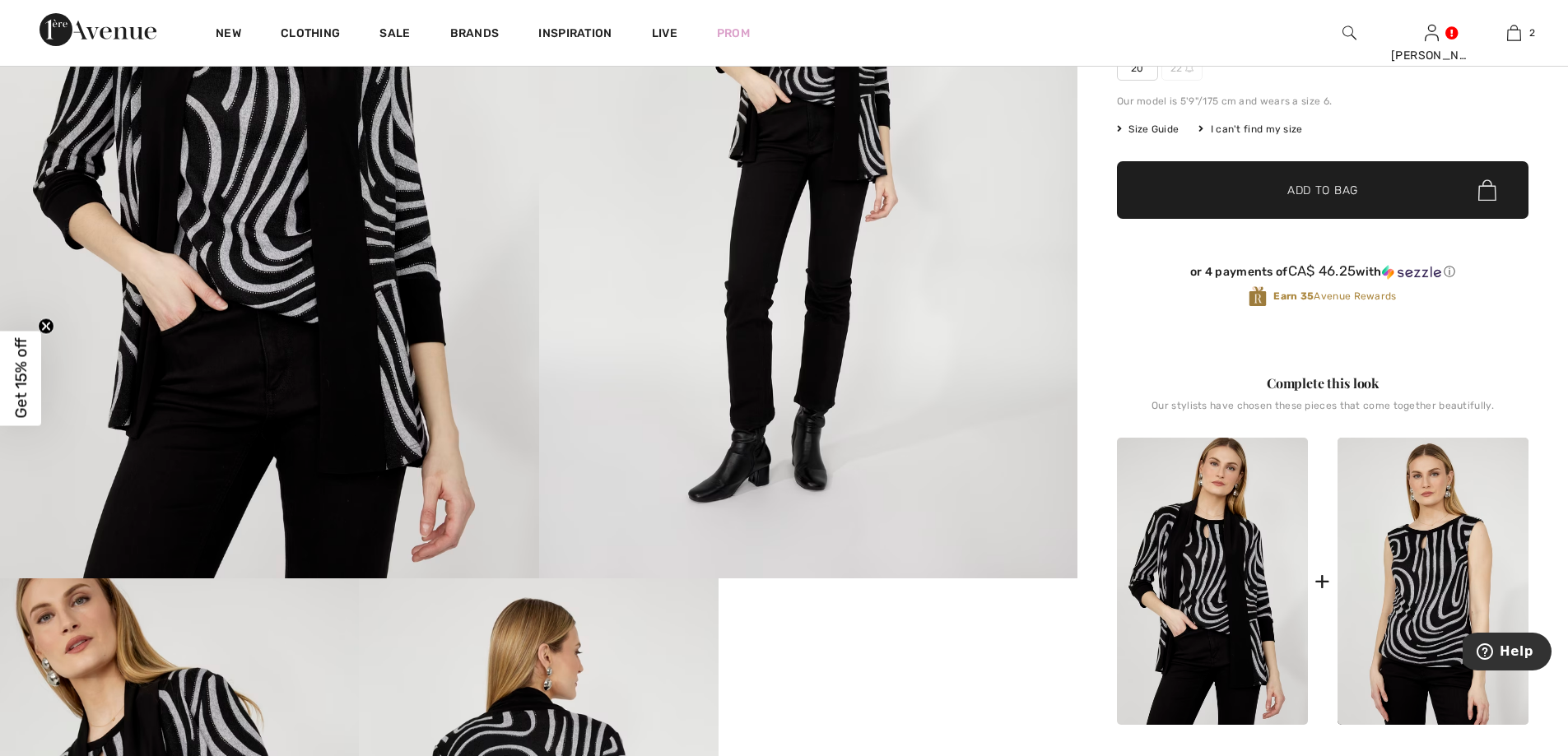
scroll to position [329, 0]
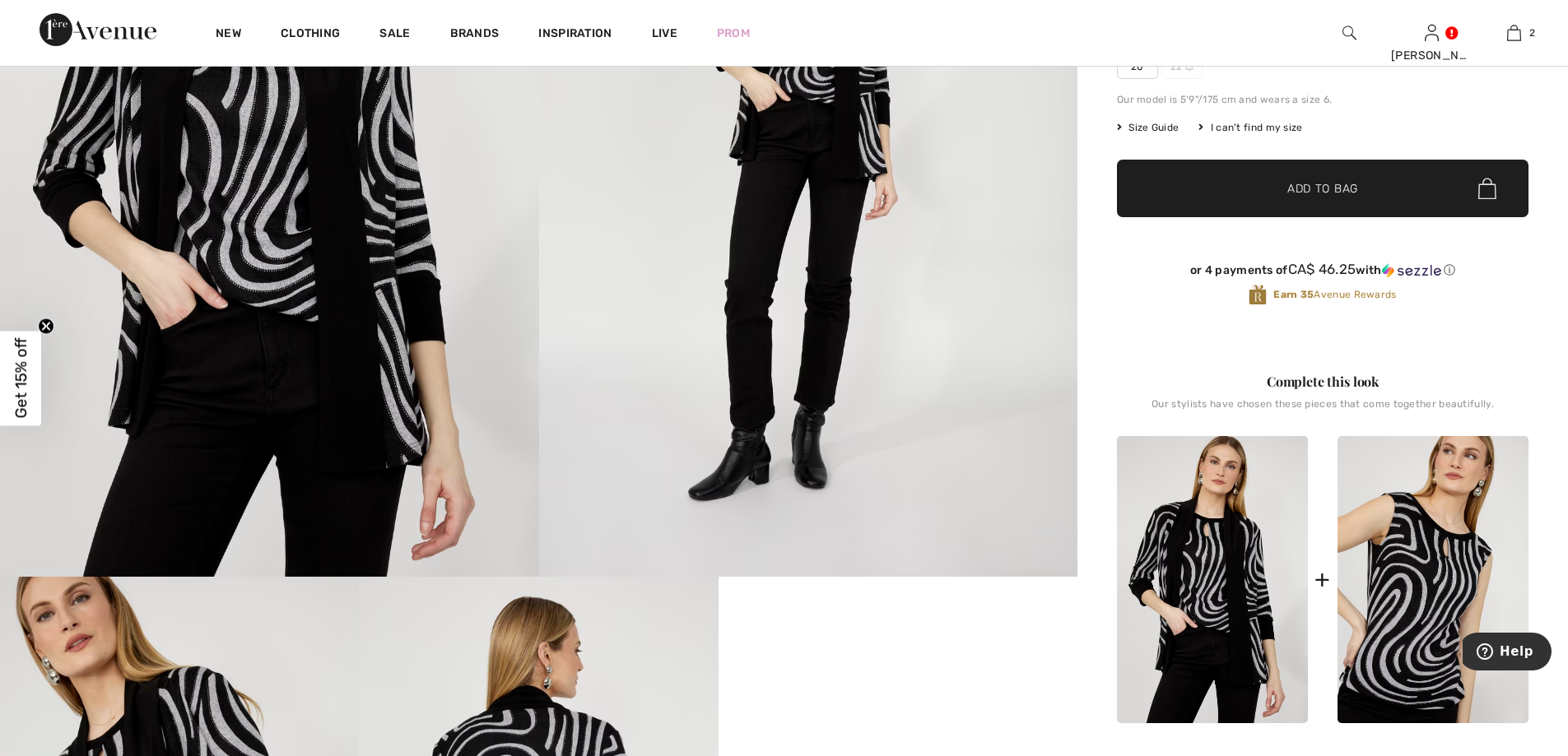
click at [1407, 562] on img at bounding box center [1433, 580] width 191 height 287
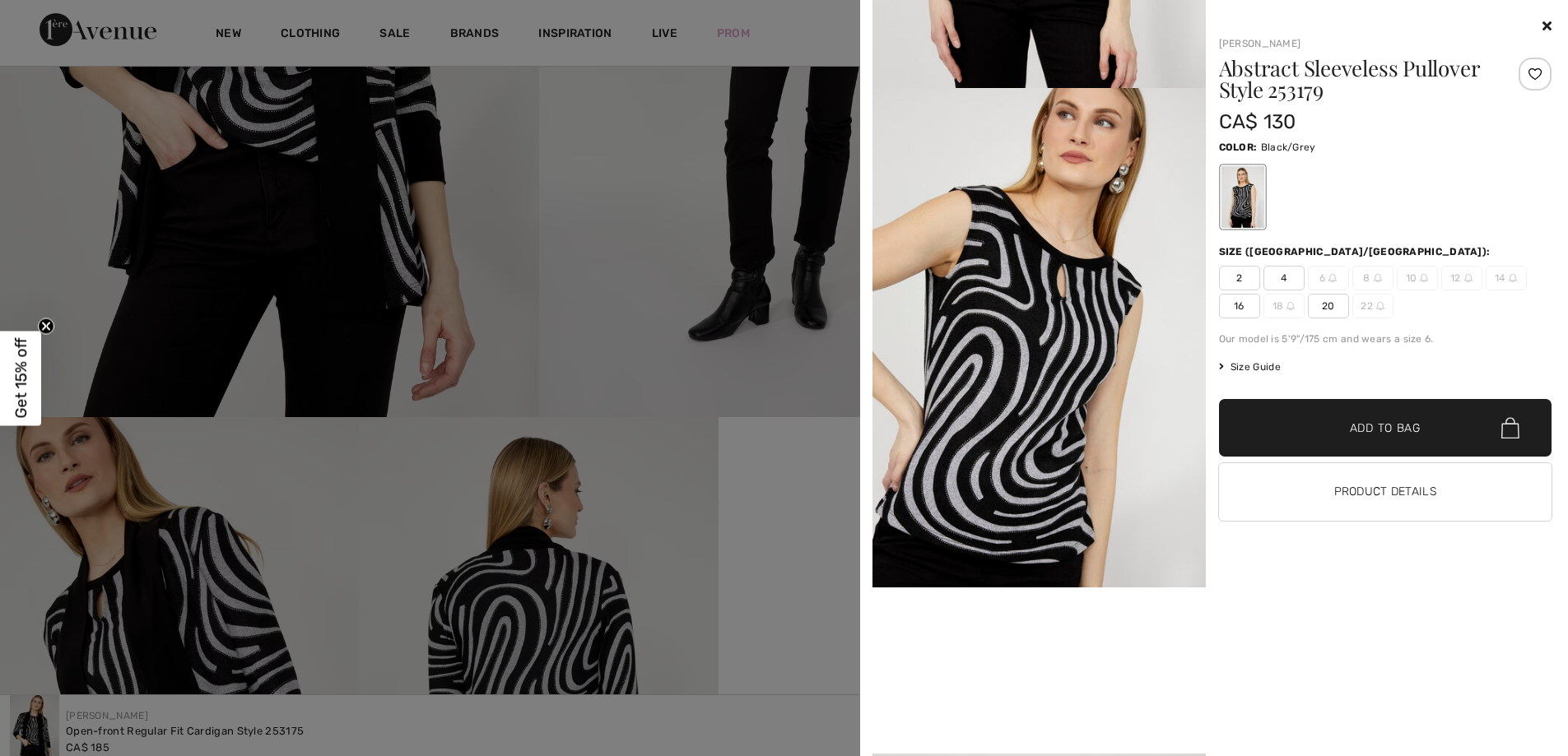
scroll to position [741, 0]
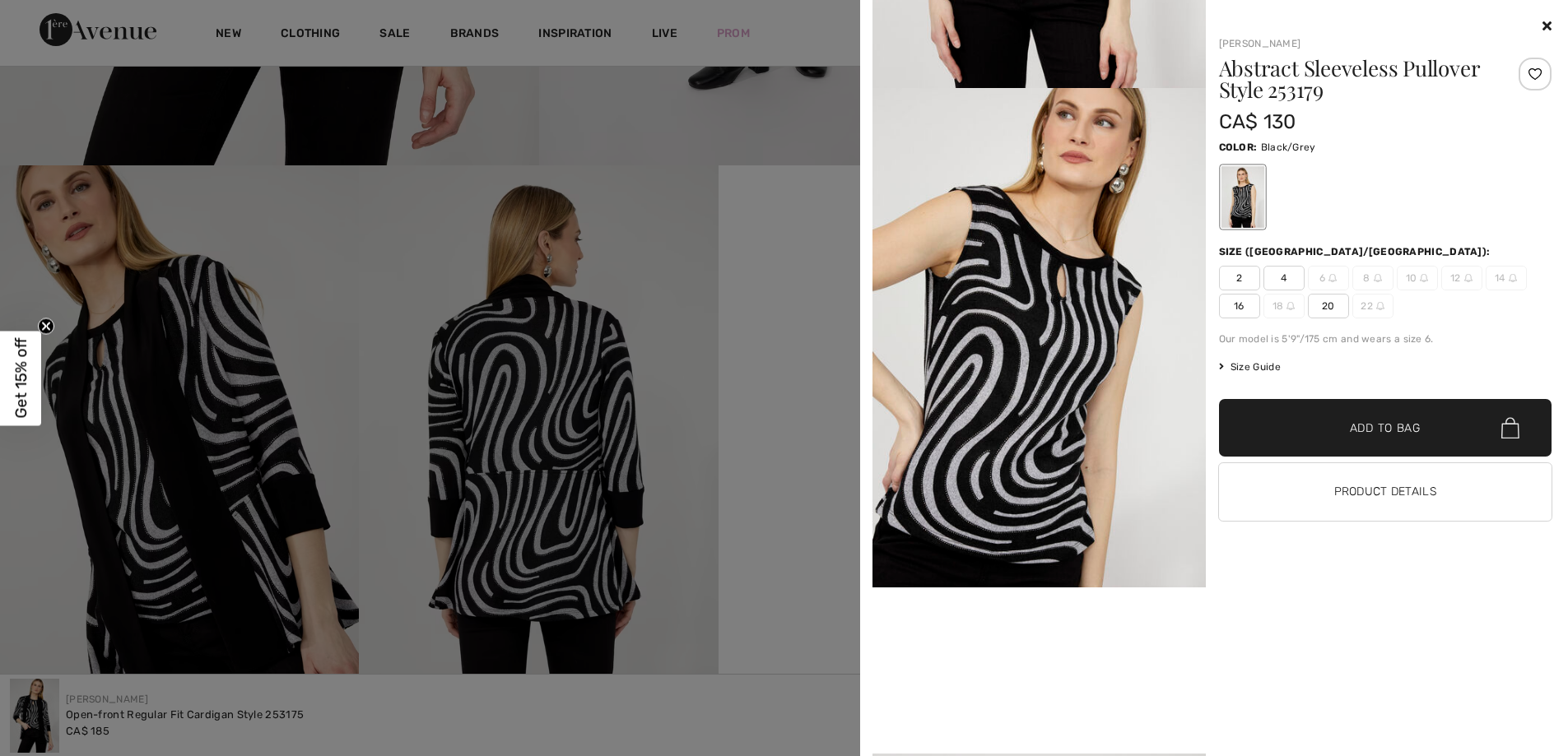
click at [542, 401] on div at bounding box center [784, 378] width 1568 height 756
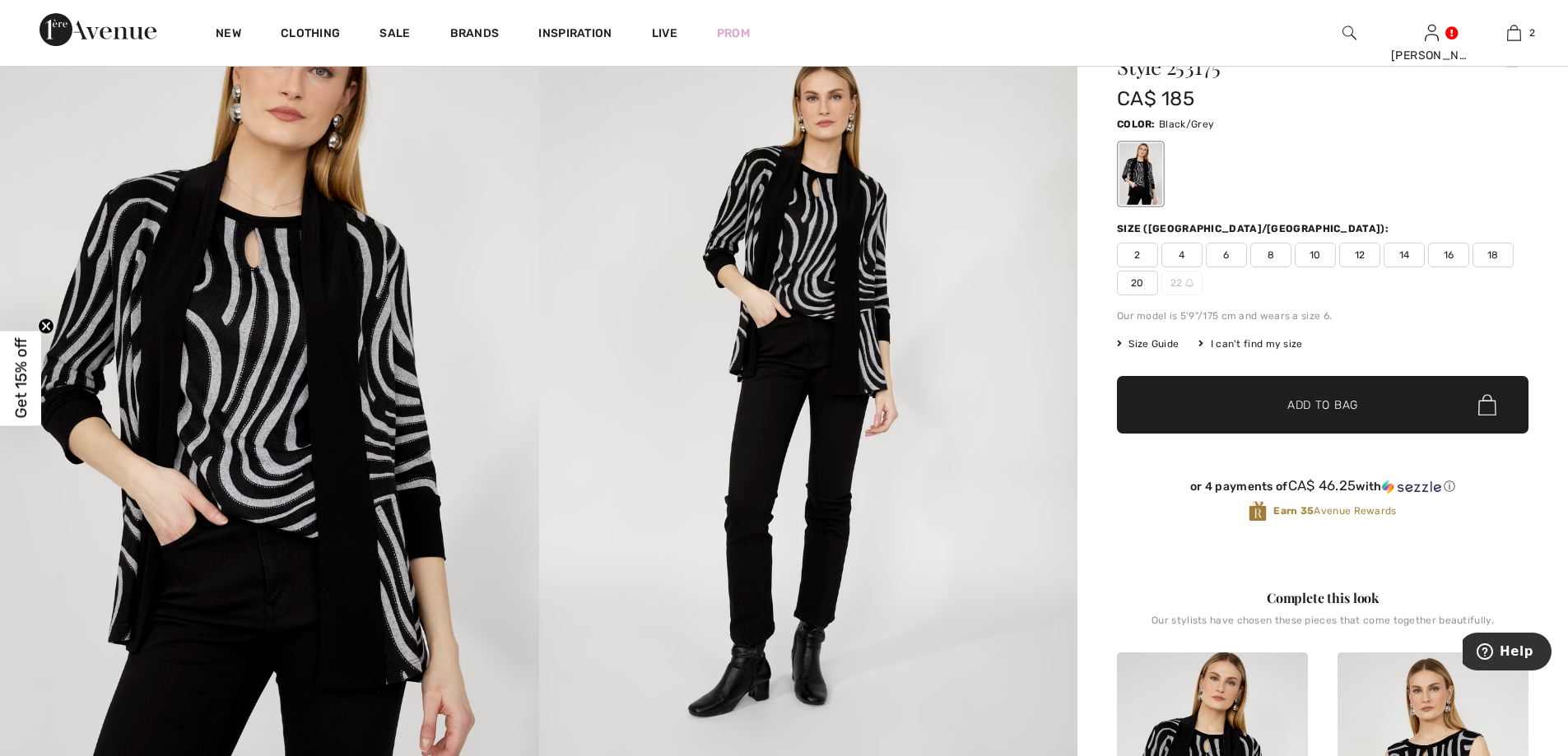
scroll to position [83, 0]
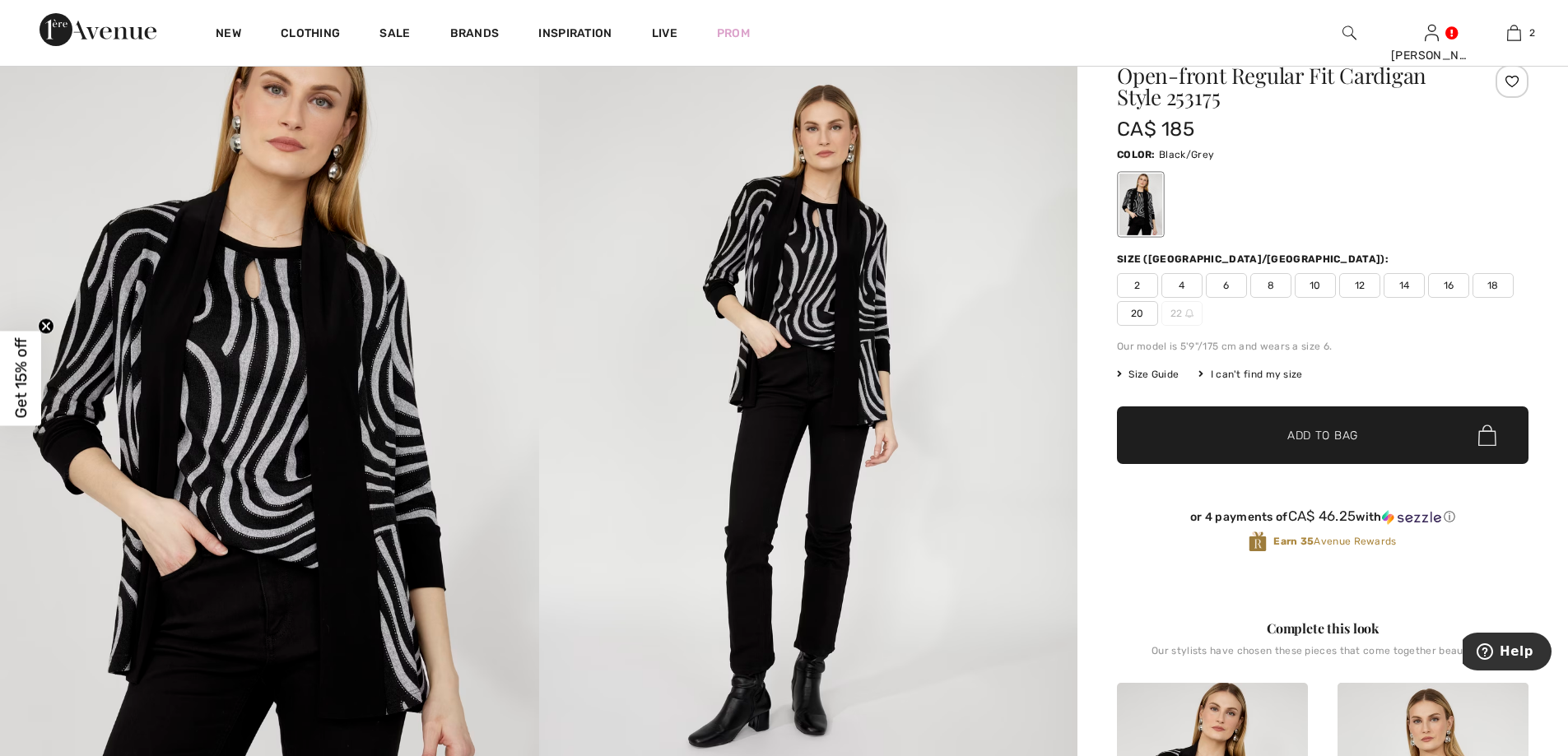
click at [1136, 311] on span "20" at bounding box center [1137, 313] width 41 height 25
click at [1157, 374] on span "Size Guide" at bounding box center [1148, 374] width 62 height 15
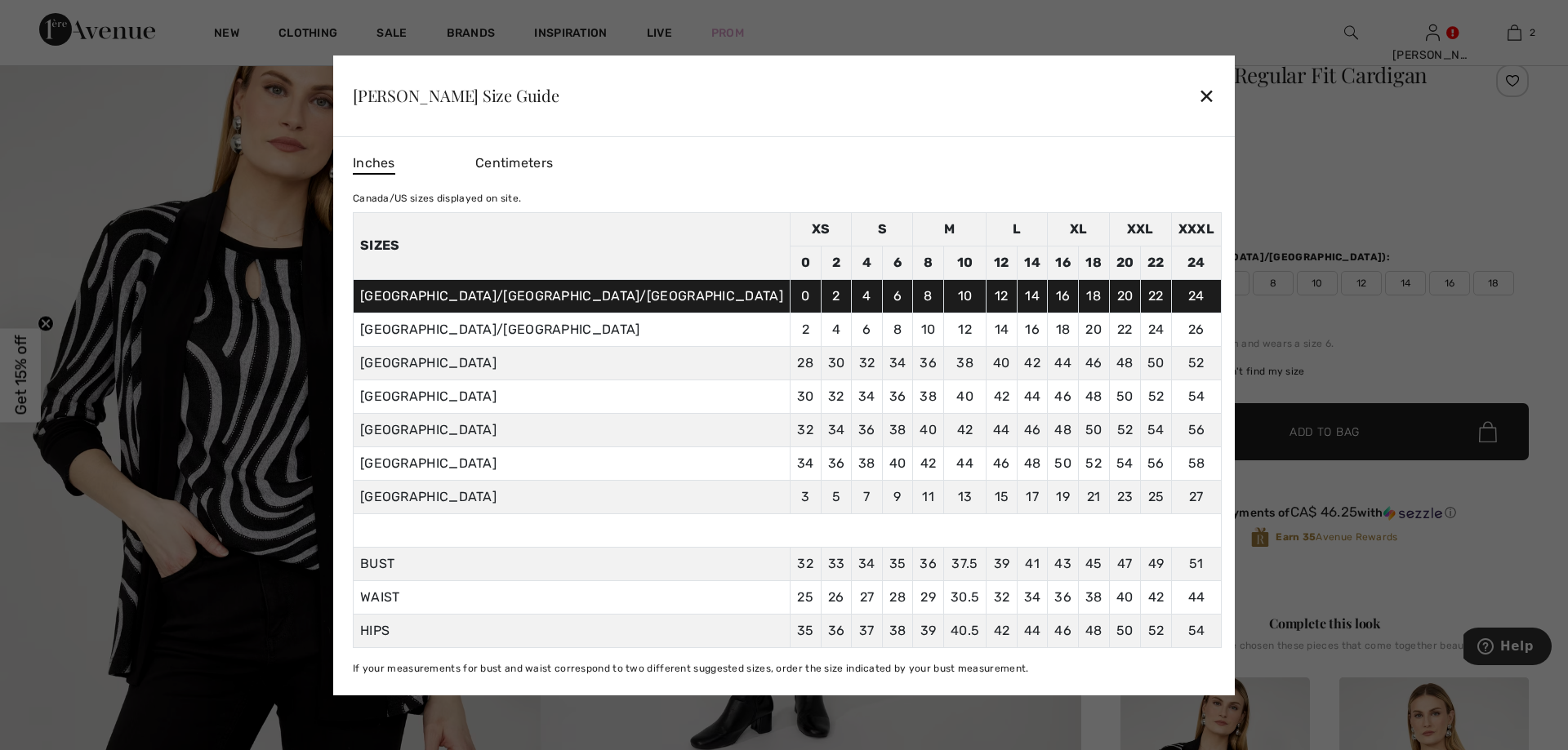
click at [1198, 92] on div "✕" at bounding box center [1206, 96] width 17 height 34
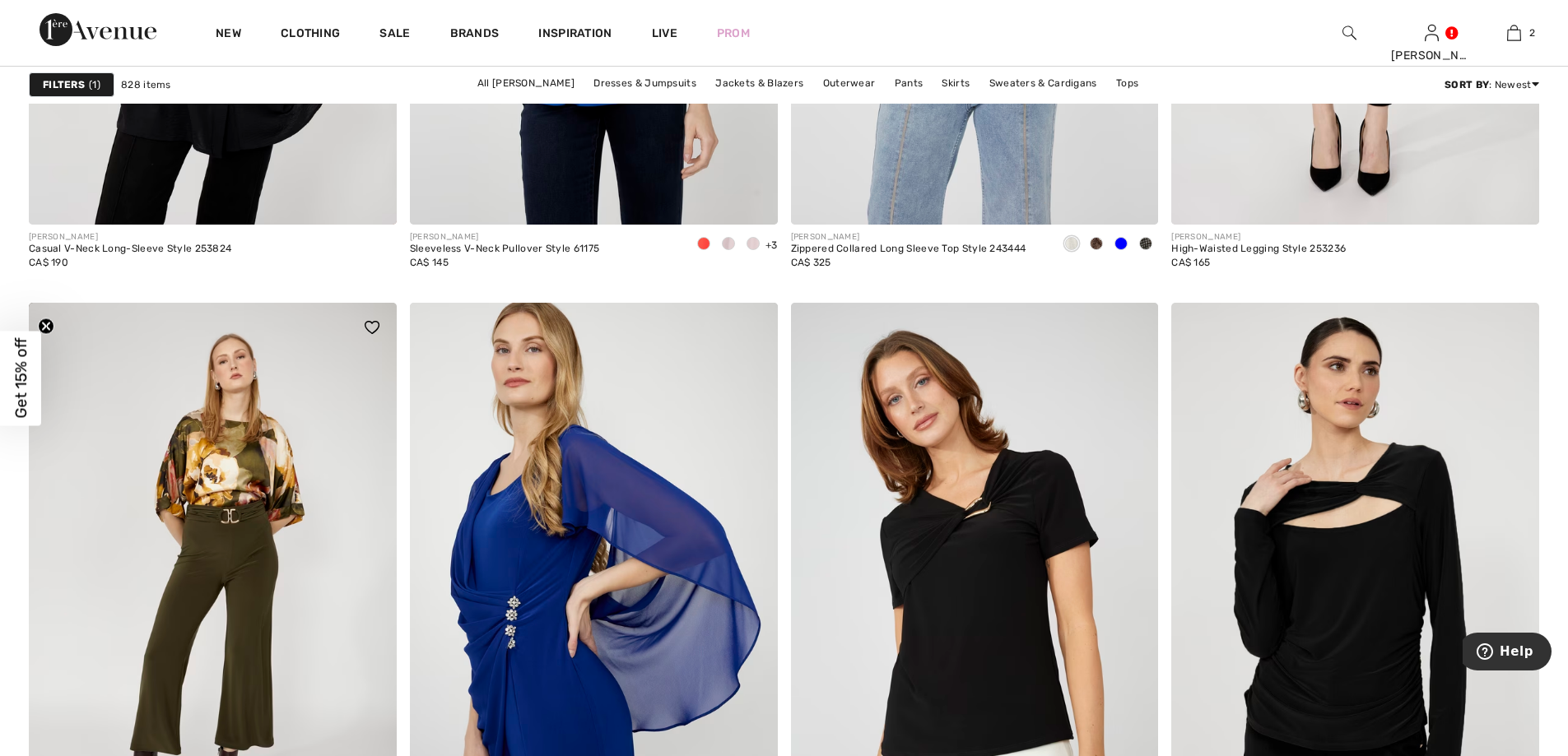
scroll to position [4444, 0]
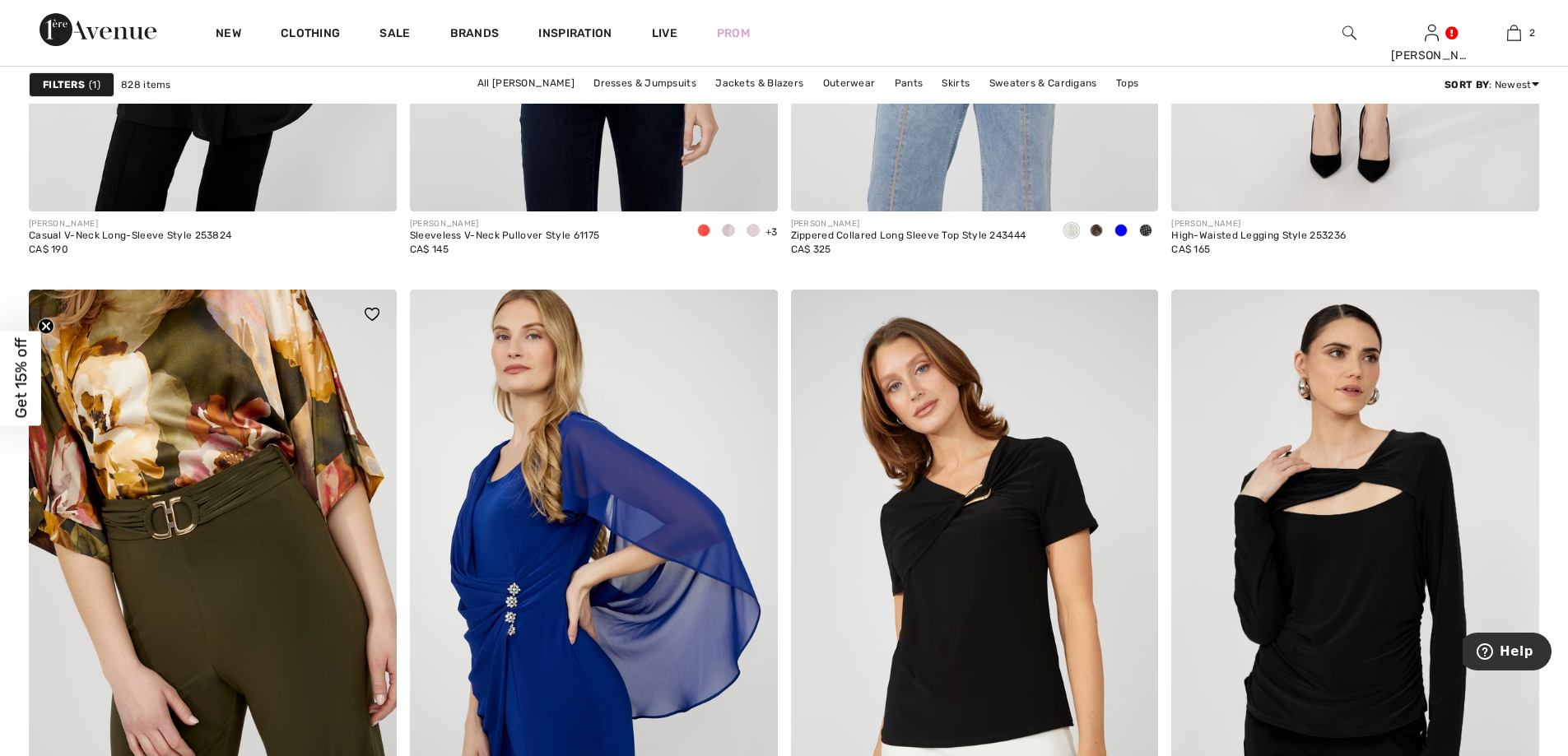
click at [199, 355] on img at bounding box center [213, 565] width 368 height 552
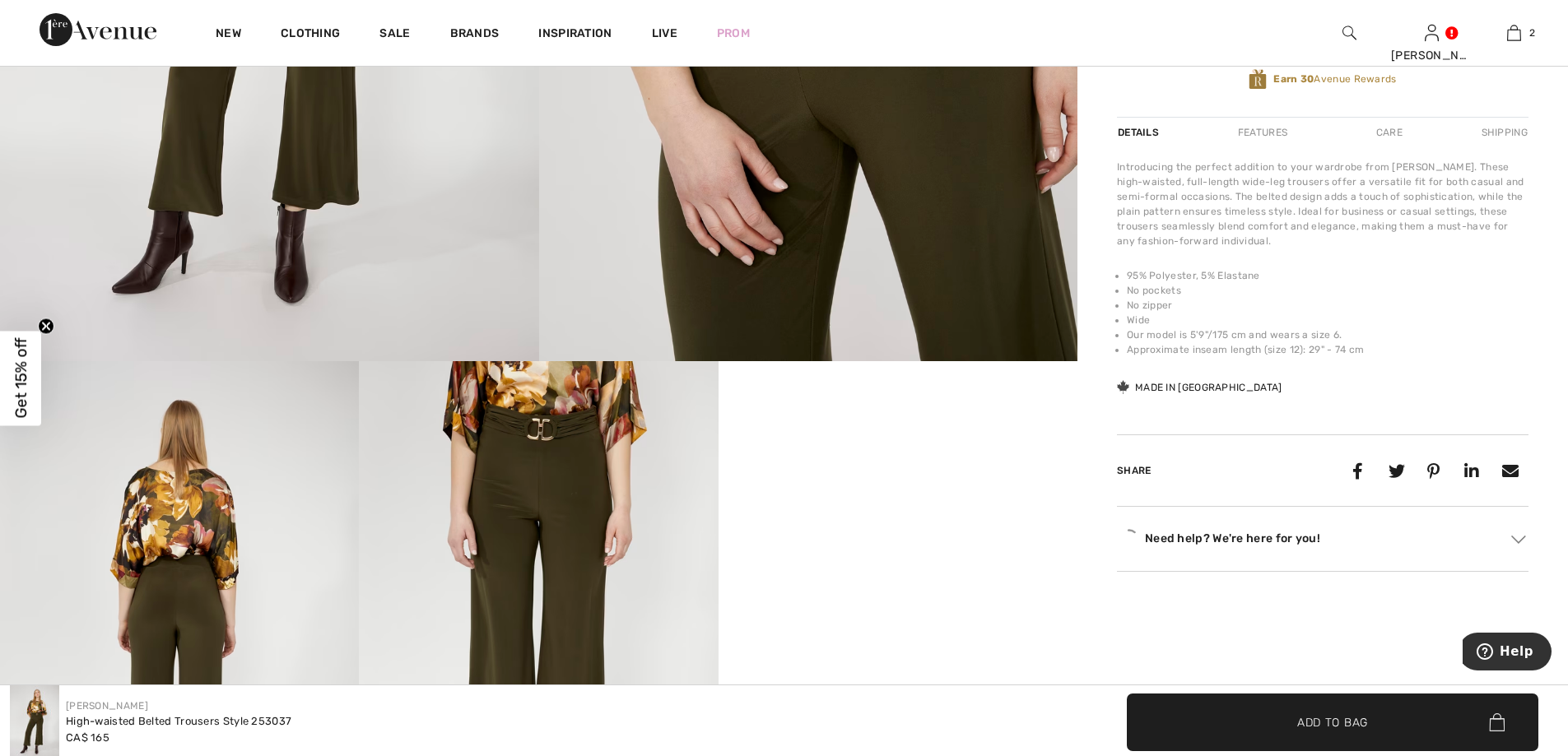
scroll to position [576, 0]
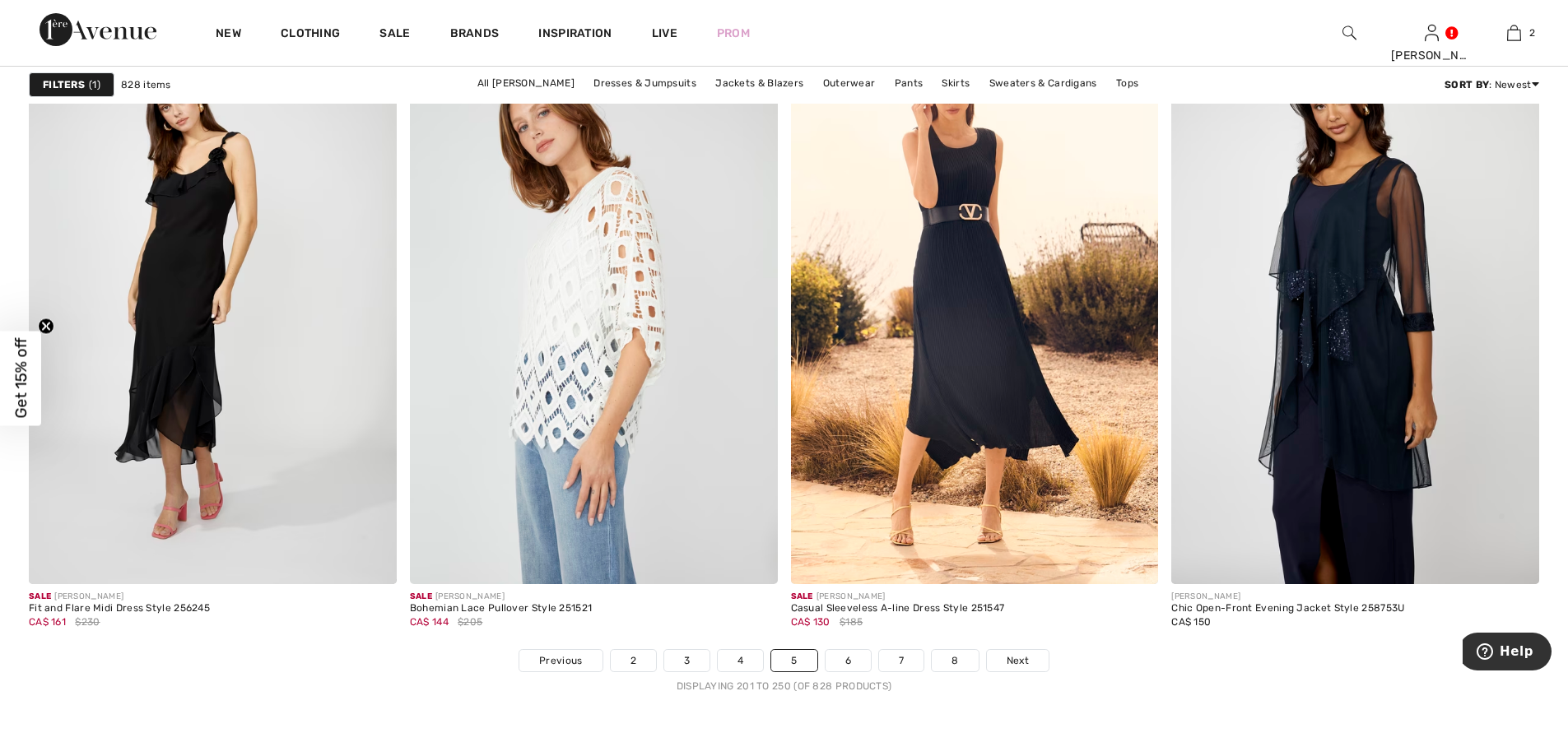
scroll to position [9628, 0]
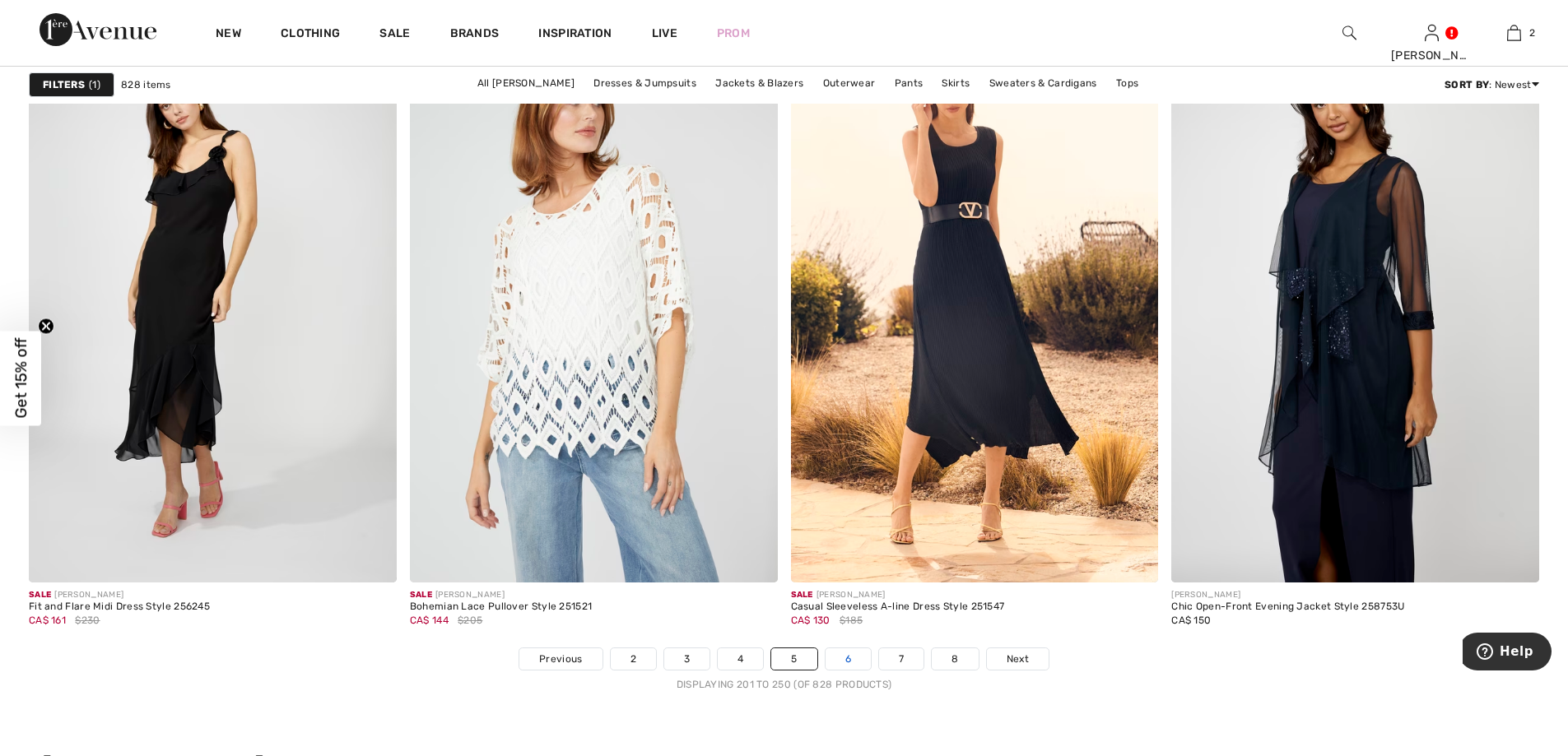
click at [845, 659] on link "6" at bounding box center [848, 660] width 45 height 22
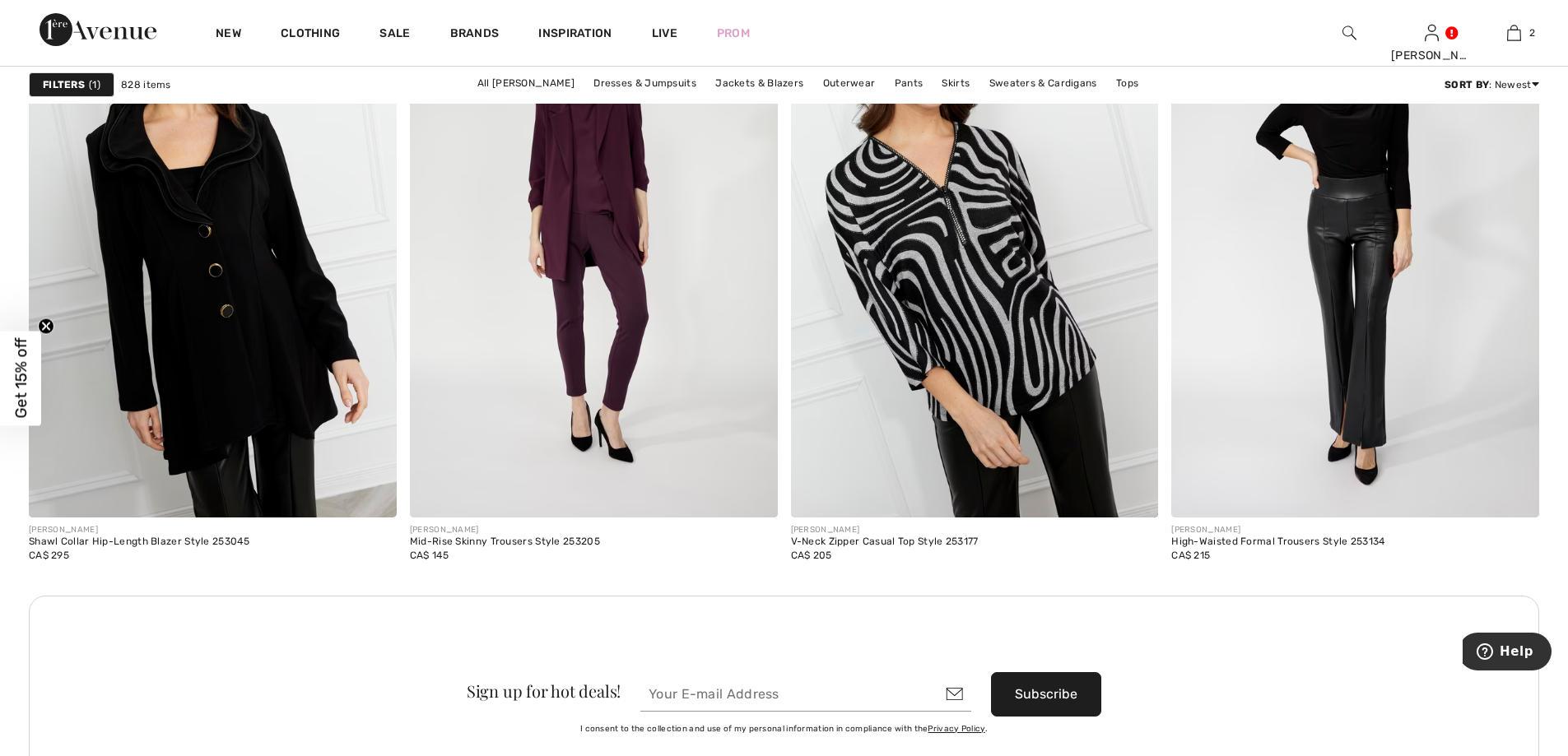
scroll to position [4773, 0]
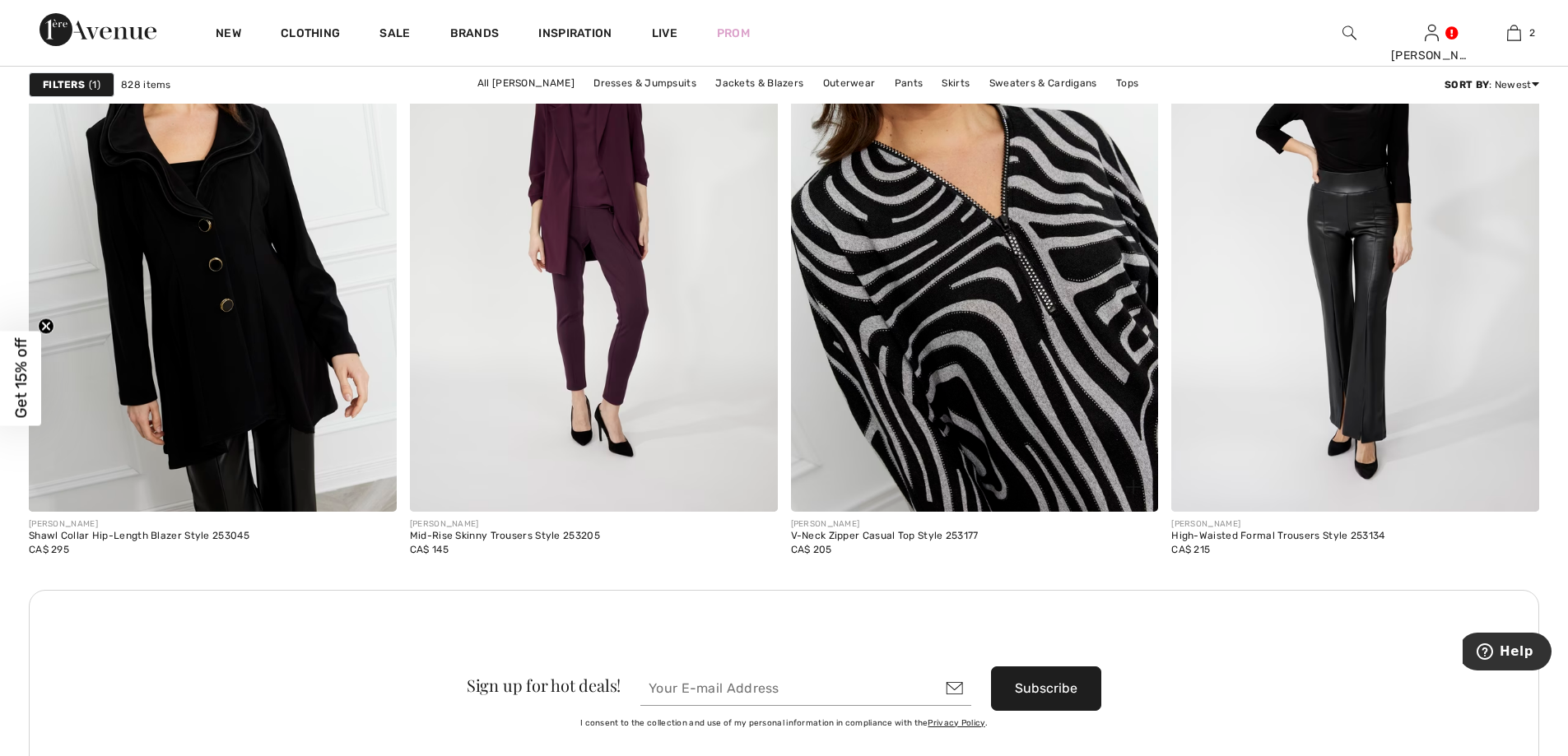
click at [967, 423] on img at bounding box center [974, 236] width 368 height 552
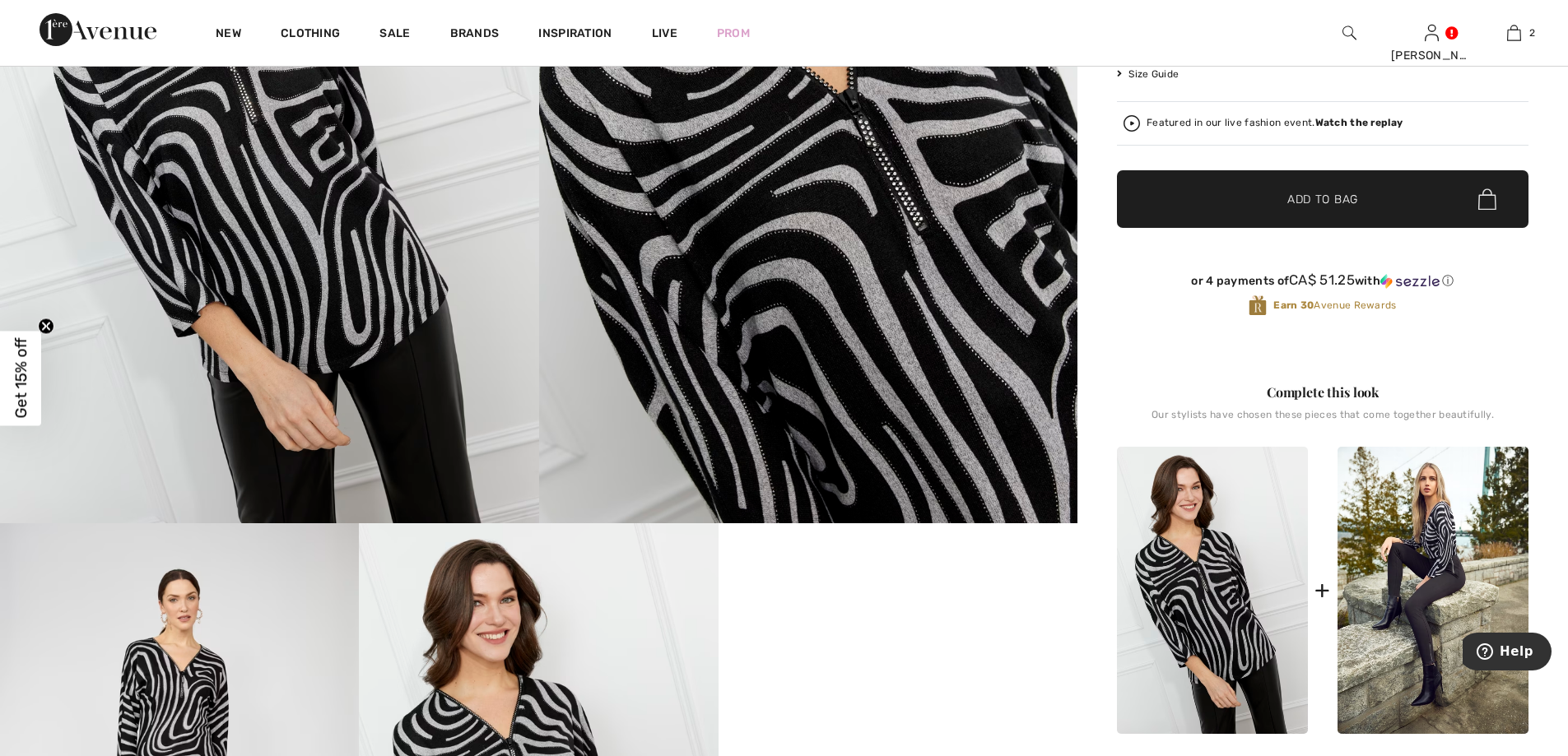
scroll to position [164, 0]
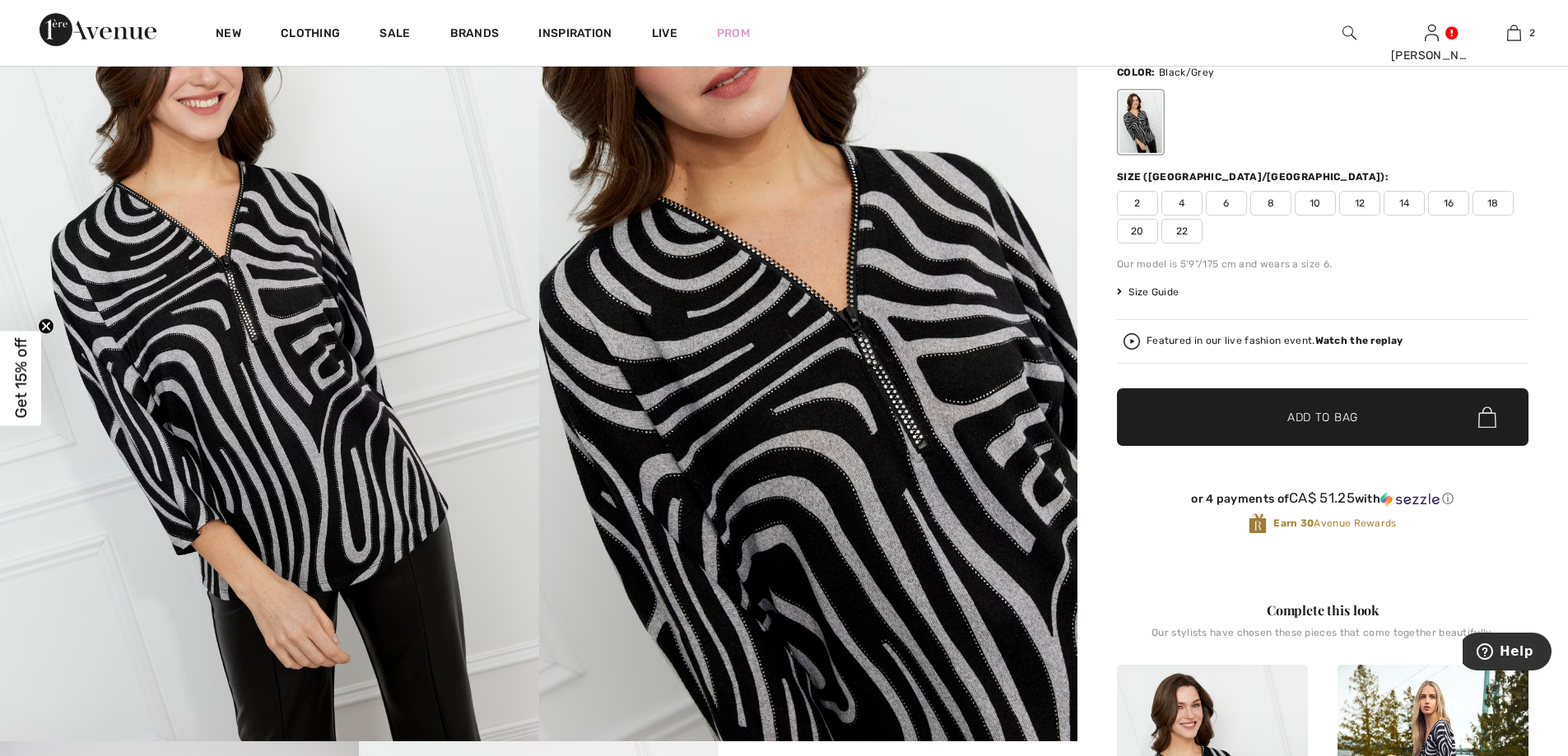
click at [1177, 230] on span "22" at bounding box center [1182, 231] width 41 height 25
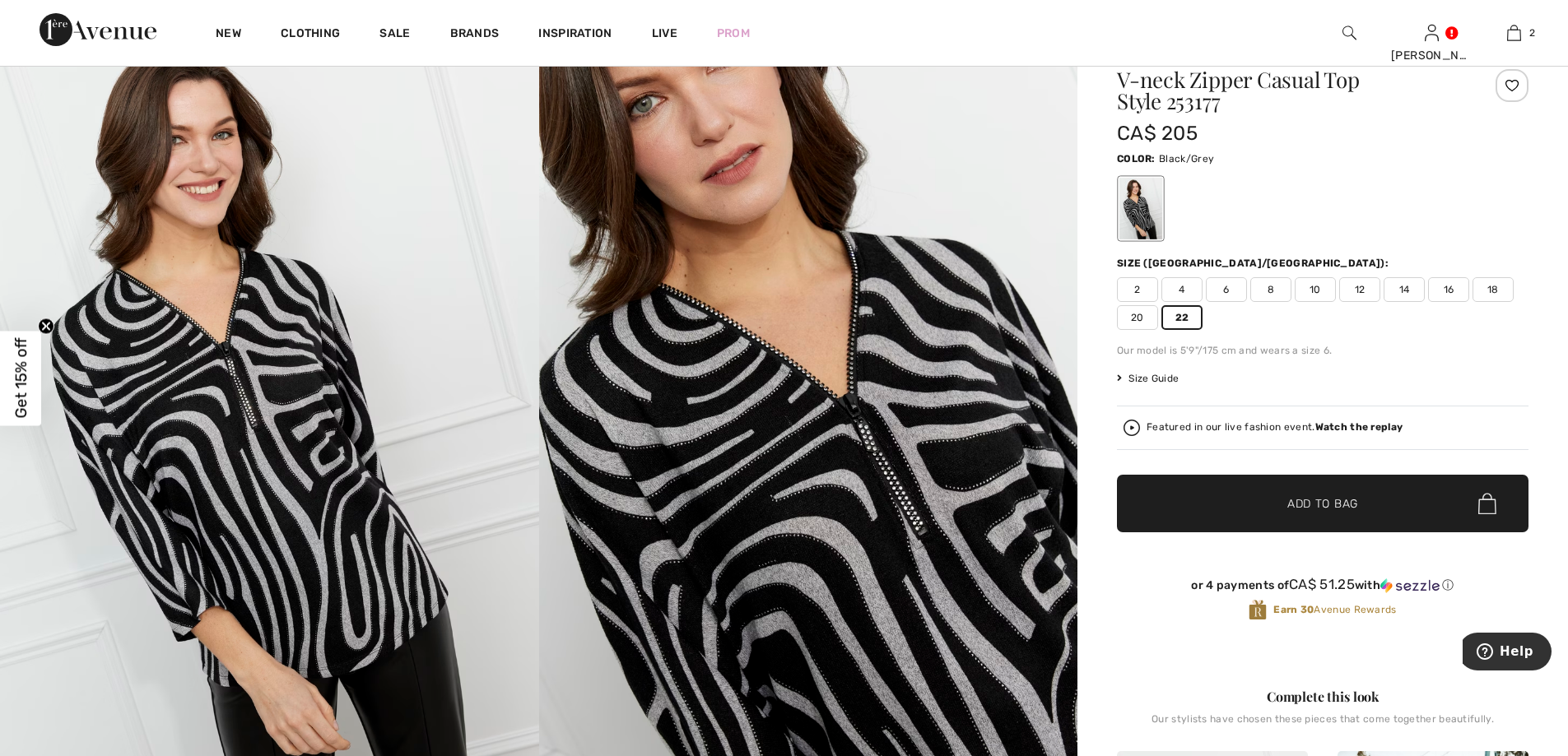
scroll to position [0, 0]
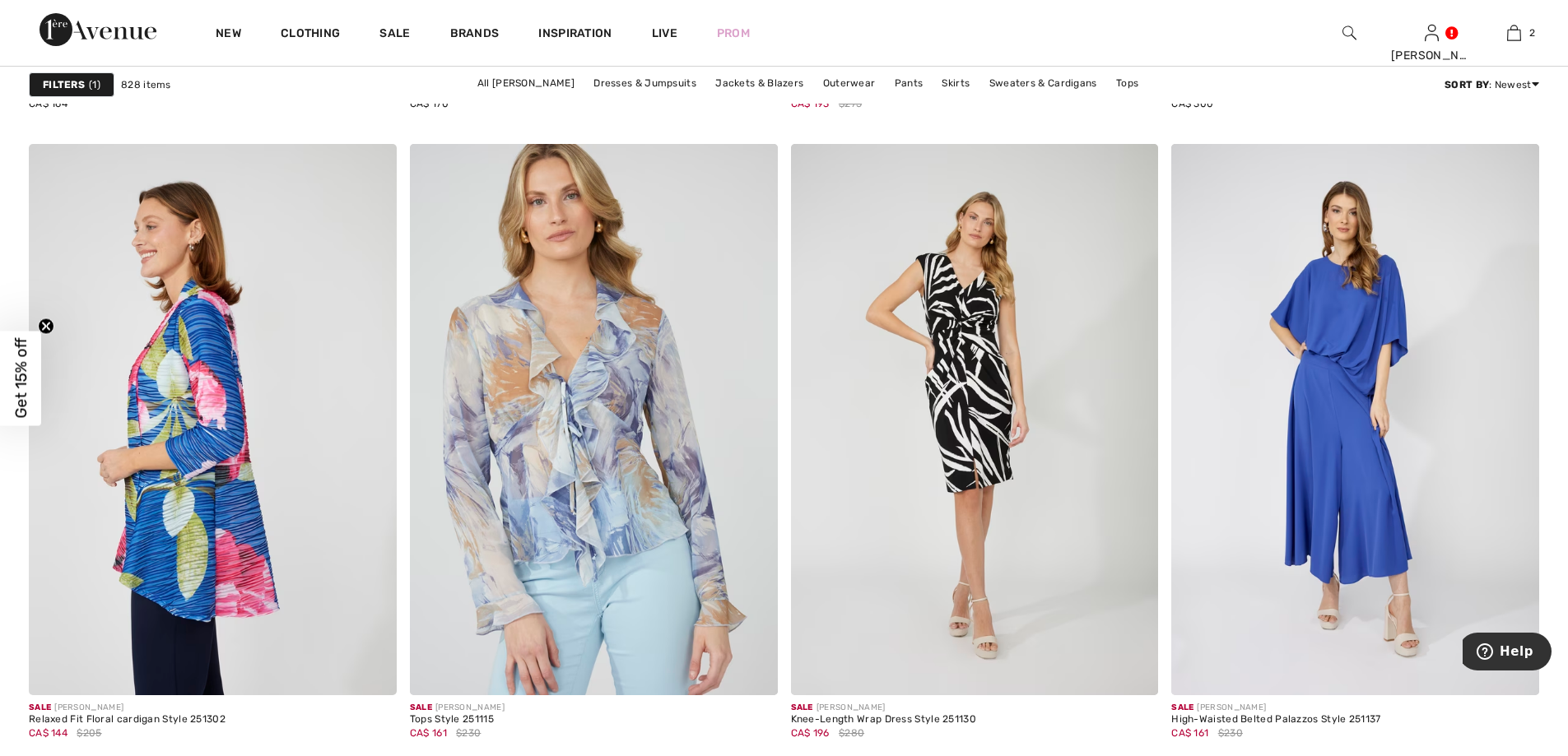
scroll to position [8888, 0]
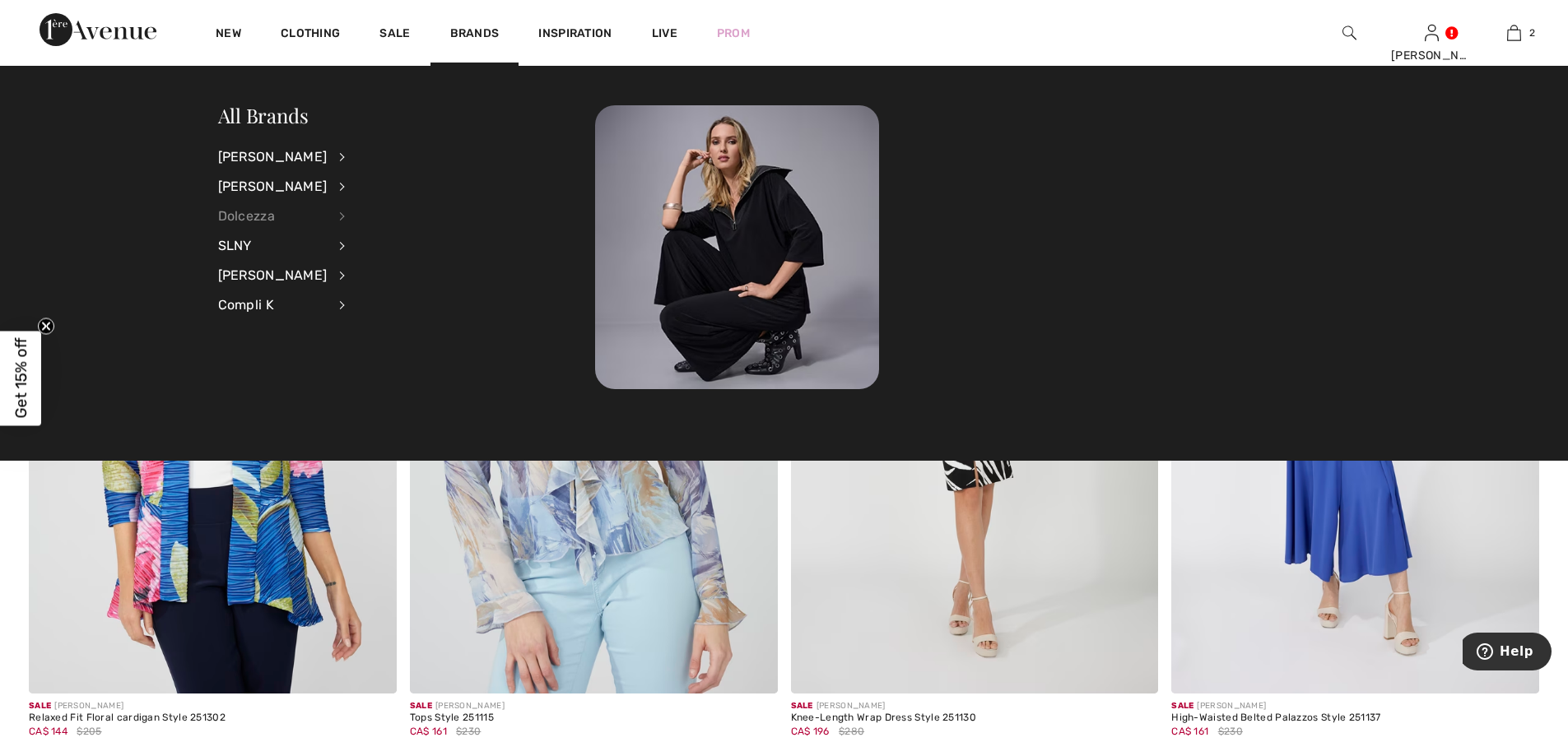
click at [254, 214] on div "Dolcezza" at bounding box center [273, 216] width 109 height 30
click at [371, 318] on link "Sweaters & Cardigans" at bounding box center [430, 319] width 127 height 27
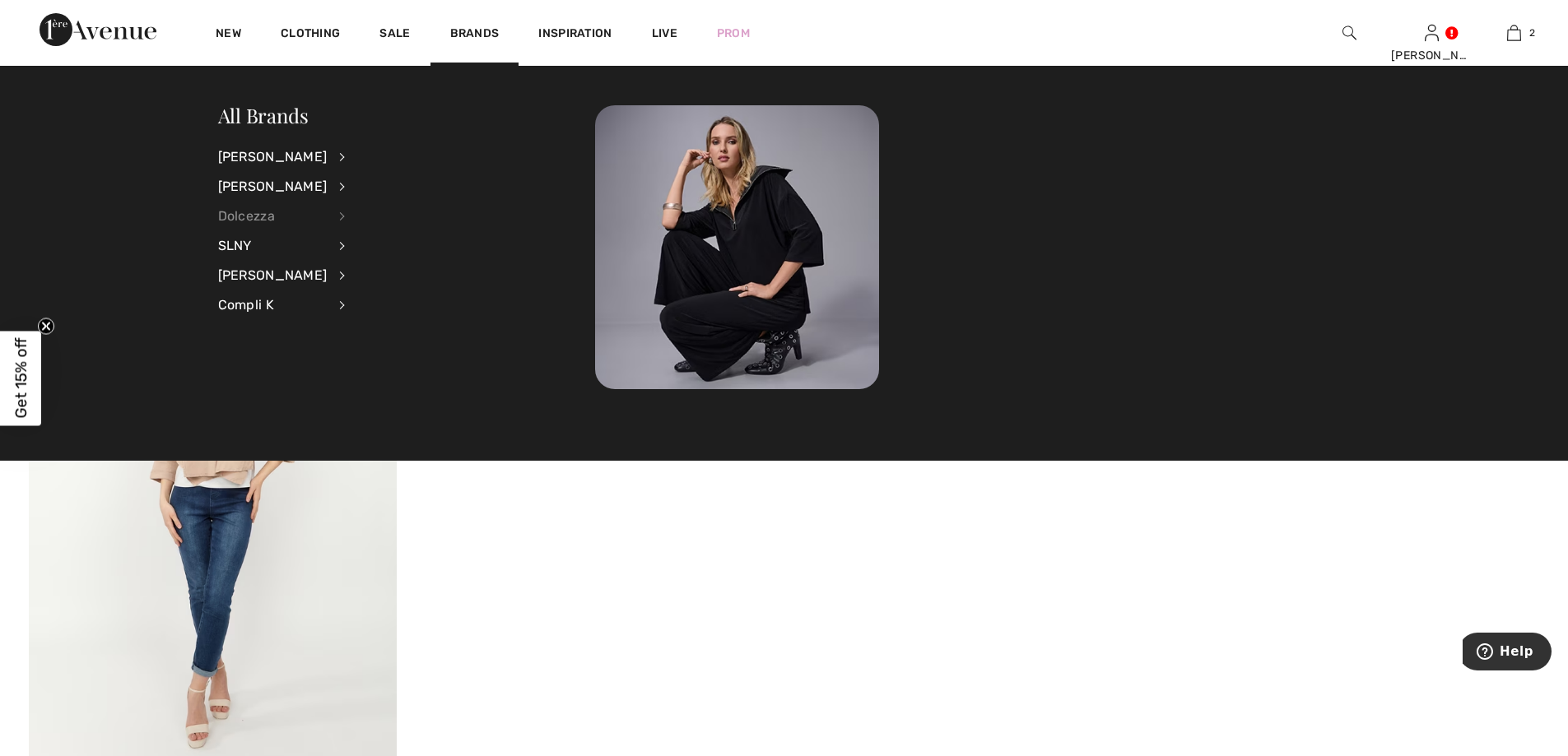
click at [266, 215] on div "Dolcezza" at bounding box center [273, 216] width 109 height 30
click at [366, 346] on link "Tops" at bounding box center [430, 346] width 127 height 27
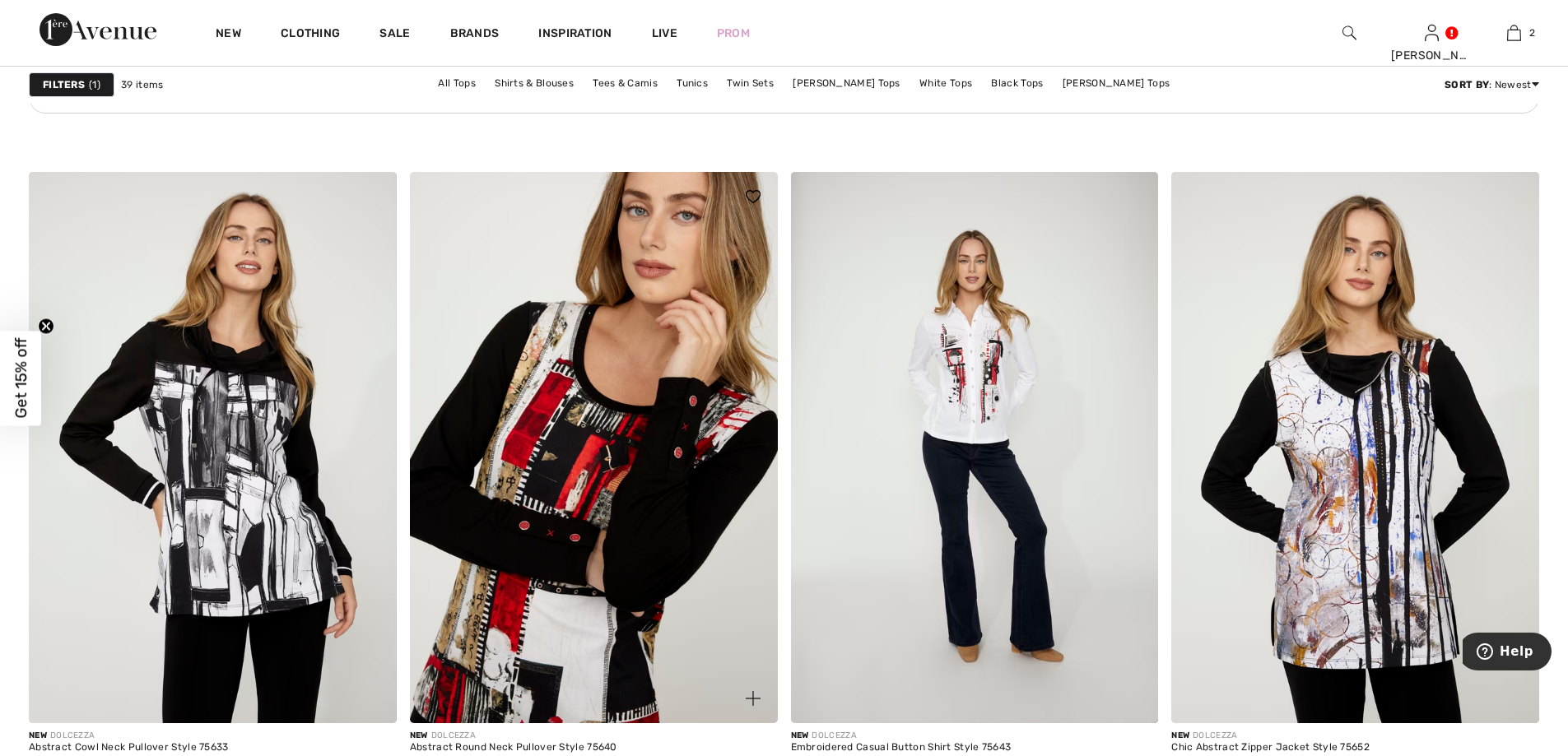
scroll to position [2798, 0]
